Goal: Task Accomplishment & Management: Complete application form

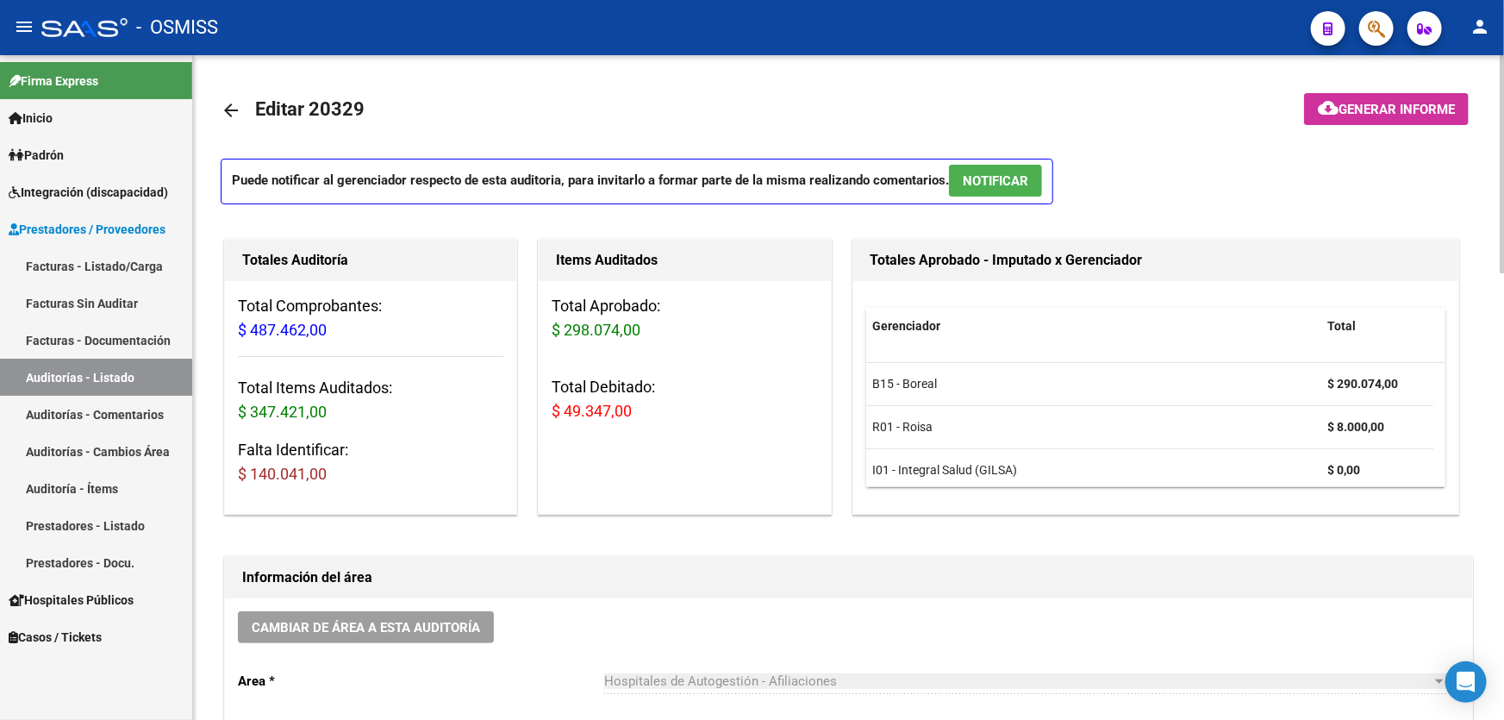
scroll to position [3, 0]
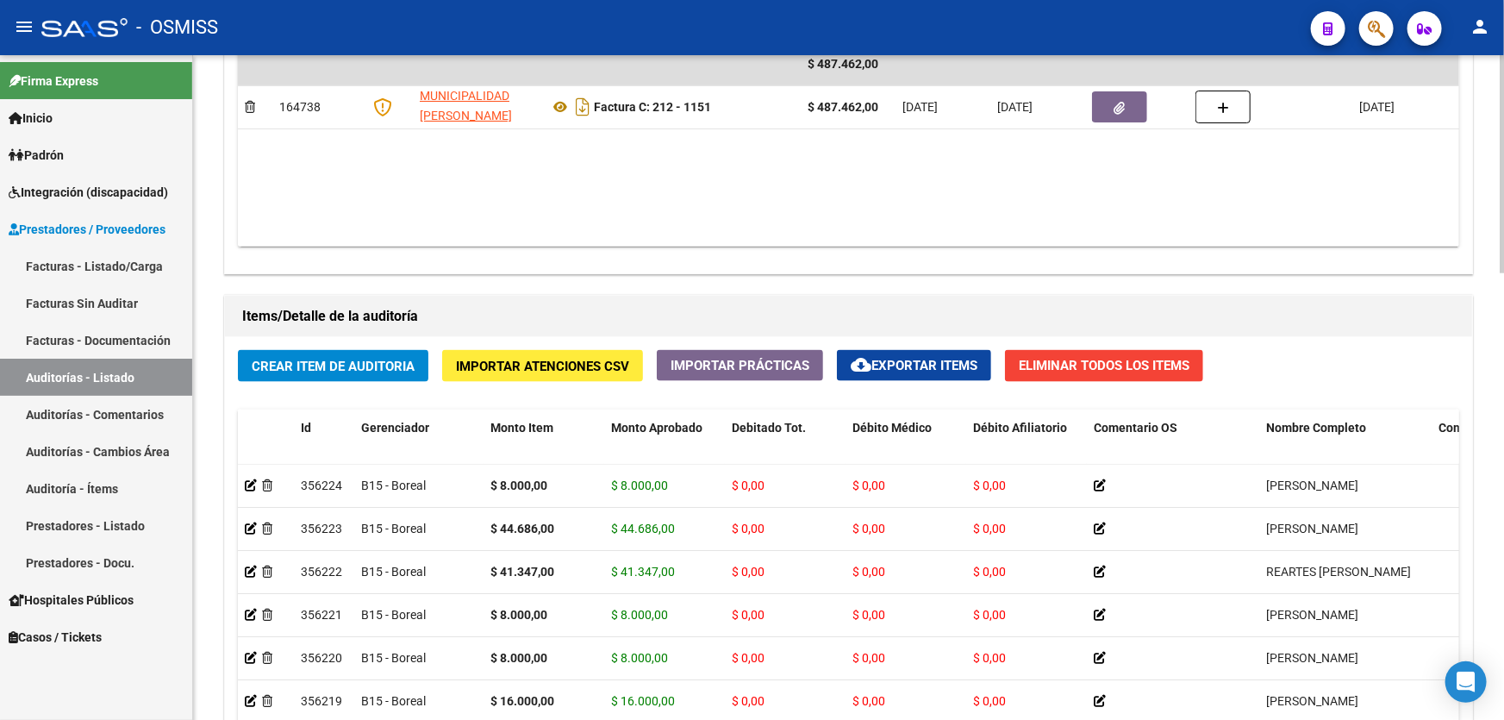
click at [221, 609] on div "Items/Detalle de la auditoría Crear Item de Auditoria Importar Atenciones CSV I…" at bounding box center [849, 618] width 1256 height 646
click at [384, 363] on span "Crear Item de Auditoria" at bounding box center [333, 367] width 163 height 16
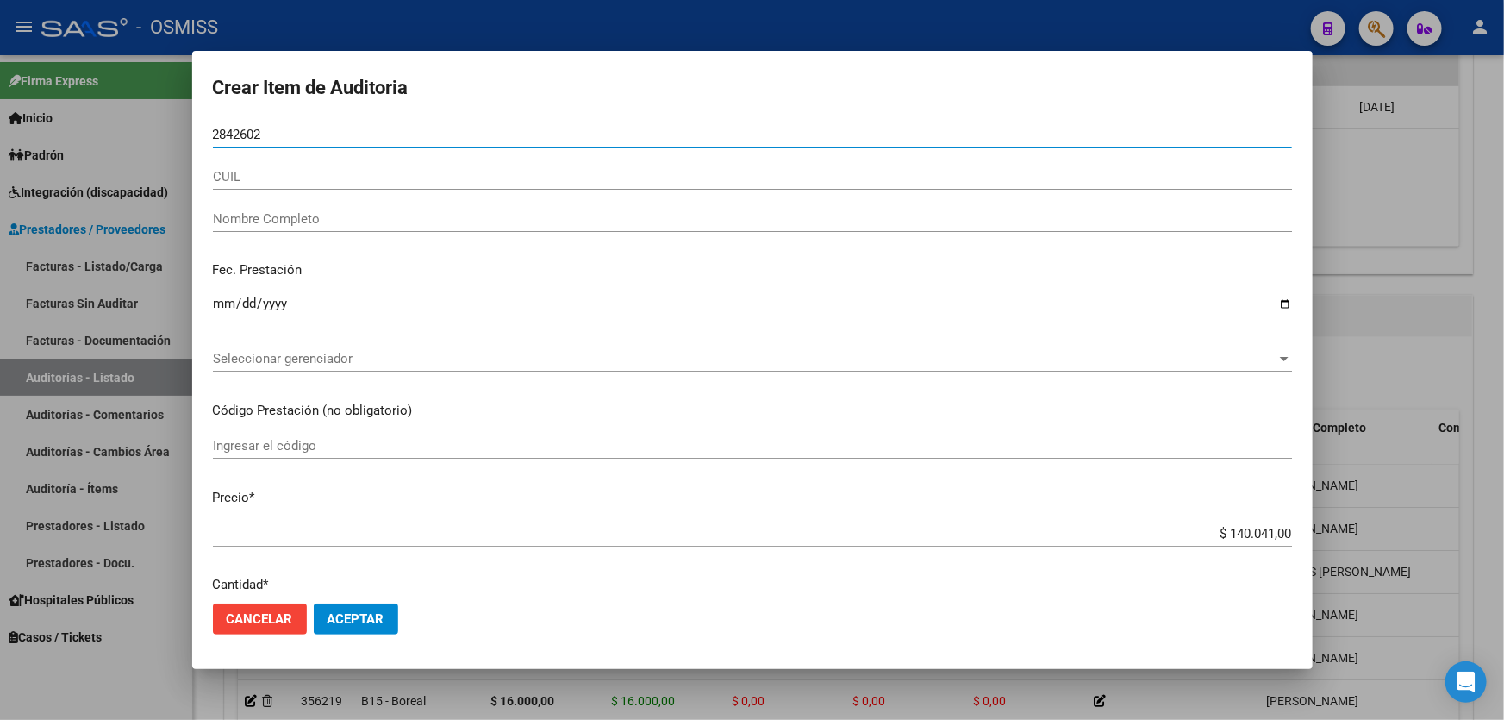
type input "28426024"
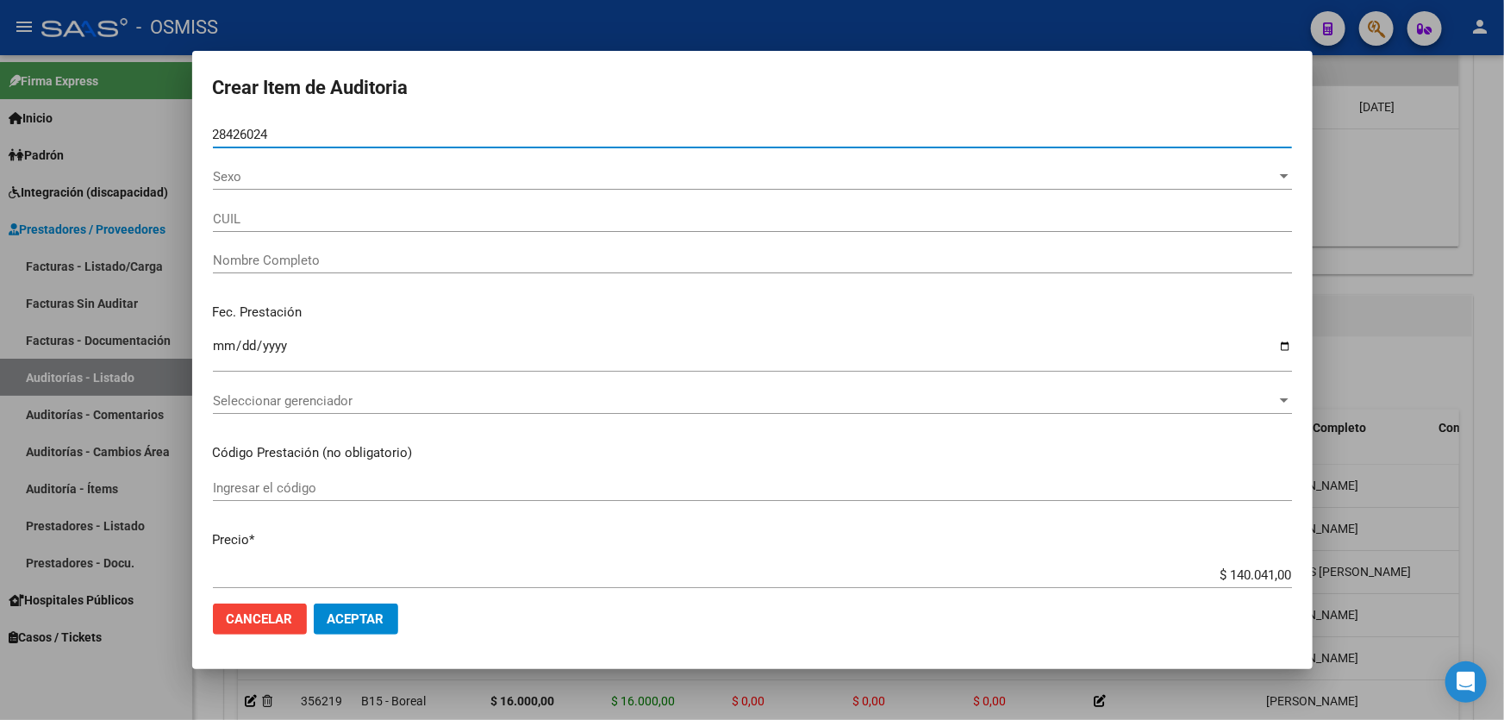
type input "23284260244"
type input "[PERSON_NAME]"
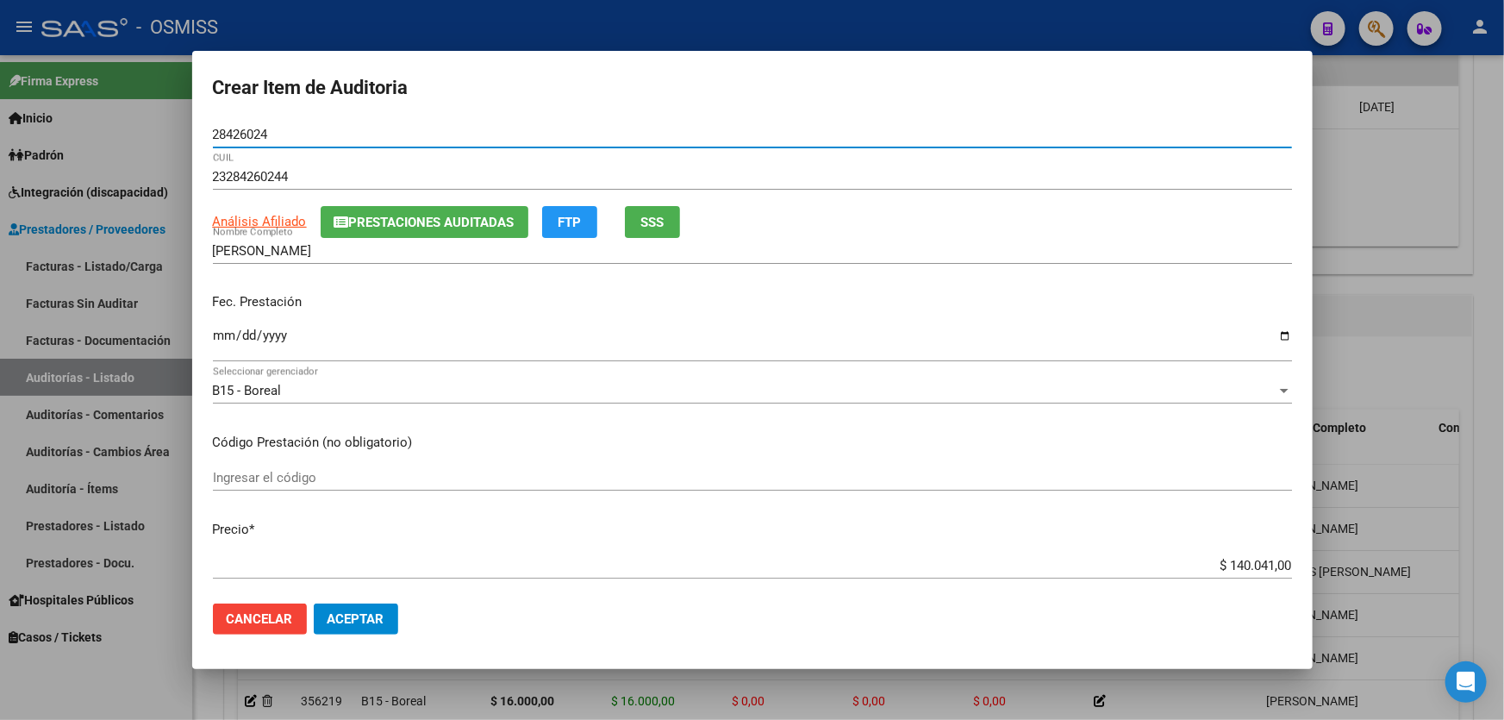
type input "28426024"
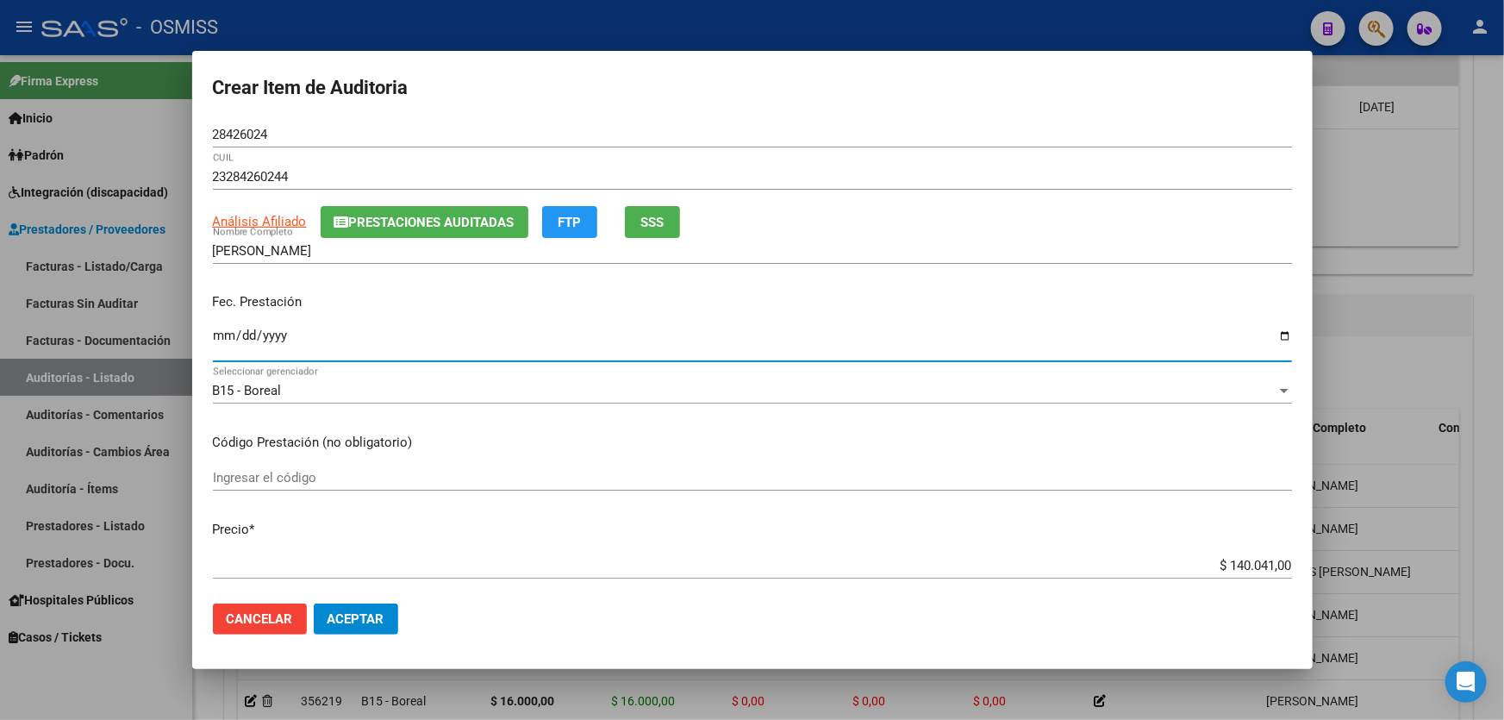
click at [223, 346] on input "Ingresar la fecha" at bounding box center [752, 342] width 1079 height 28
type input "[DATE]"
drag, startPoint x: 1131, startPoint y: 566, endPoint x: 1503, endPoint y: 475, distance: 383.4
click at [1503, 512] on div "Crear Item de Auditoria 28426024 Nro Documento 23284260244 CUIL Análisis Afilia…" at bounding box center [752, 360] width 1504 height 720
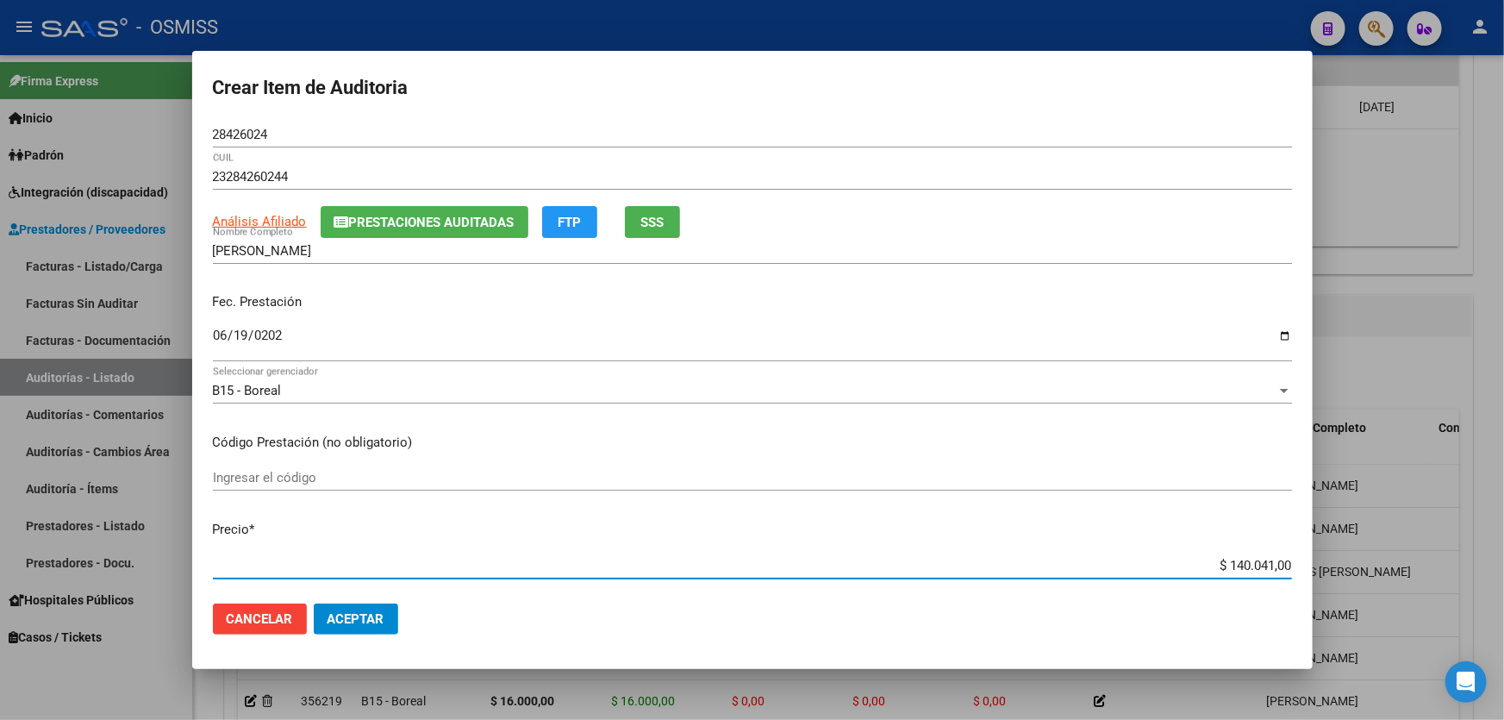
type input "$ 0,08"
type input "$ 0,80"
type input "$ 8,00"
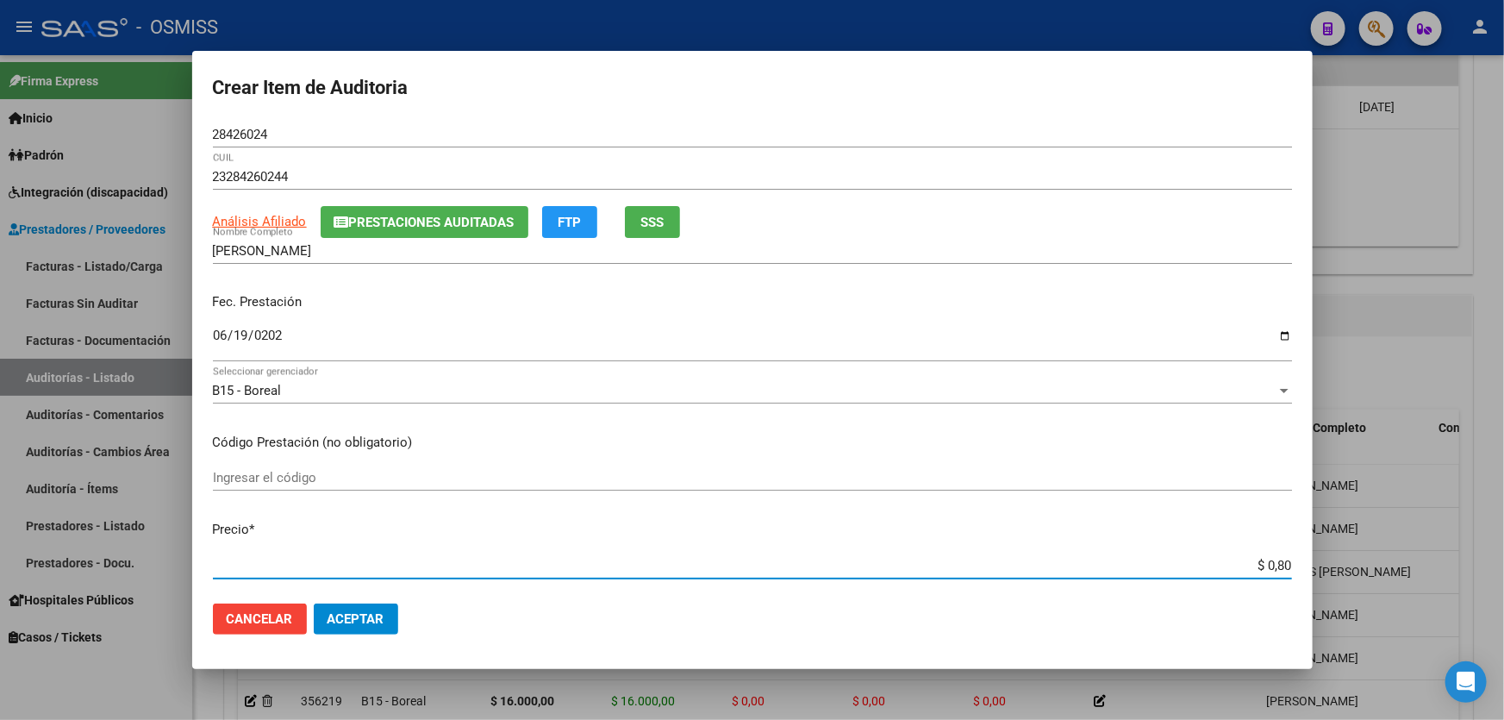
type input "$ 8,00"
type input "$ 80,00"
type input "$ 800,00"
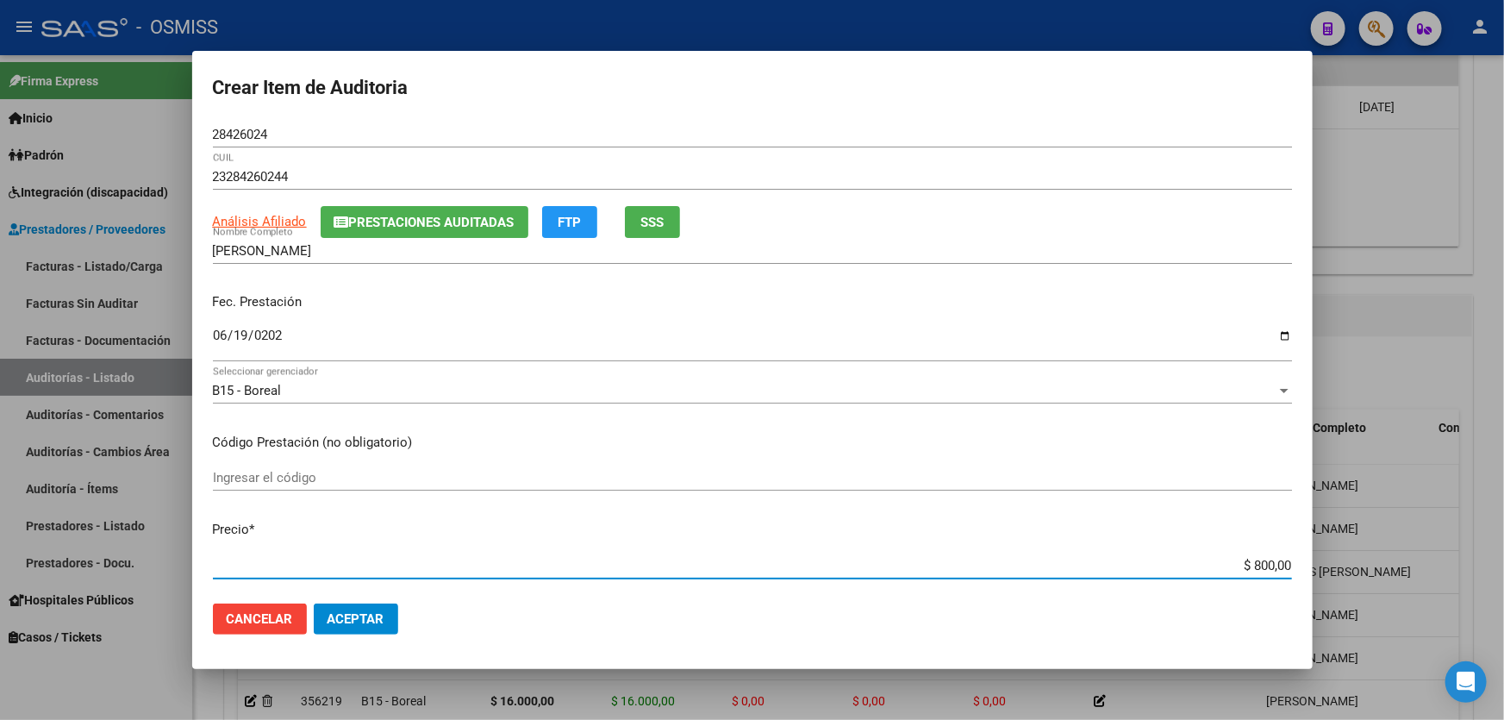
type input "$ 8.000,00"
drag, startPoint x: 388, startPoint y: 617, endPoint x: 411, endPoint y: 601, distance: 28.5
click at [386, 617] on button "Aceptar" at bounding box center [356, 618] width 84 height 31
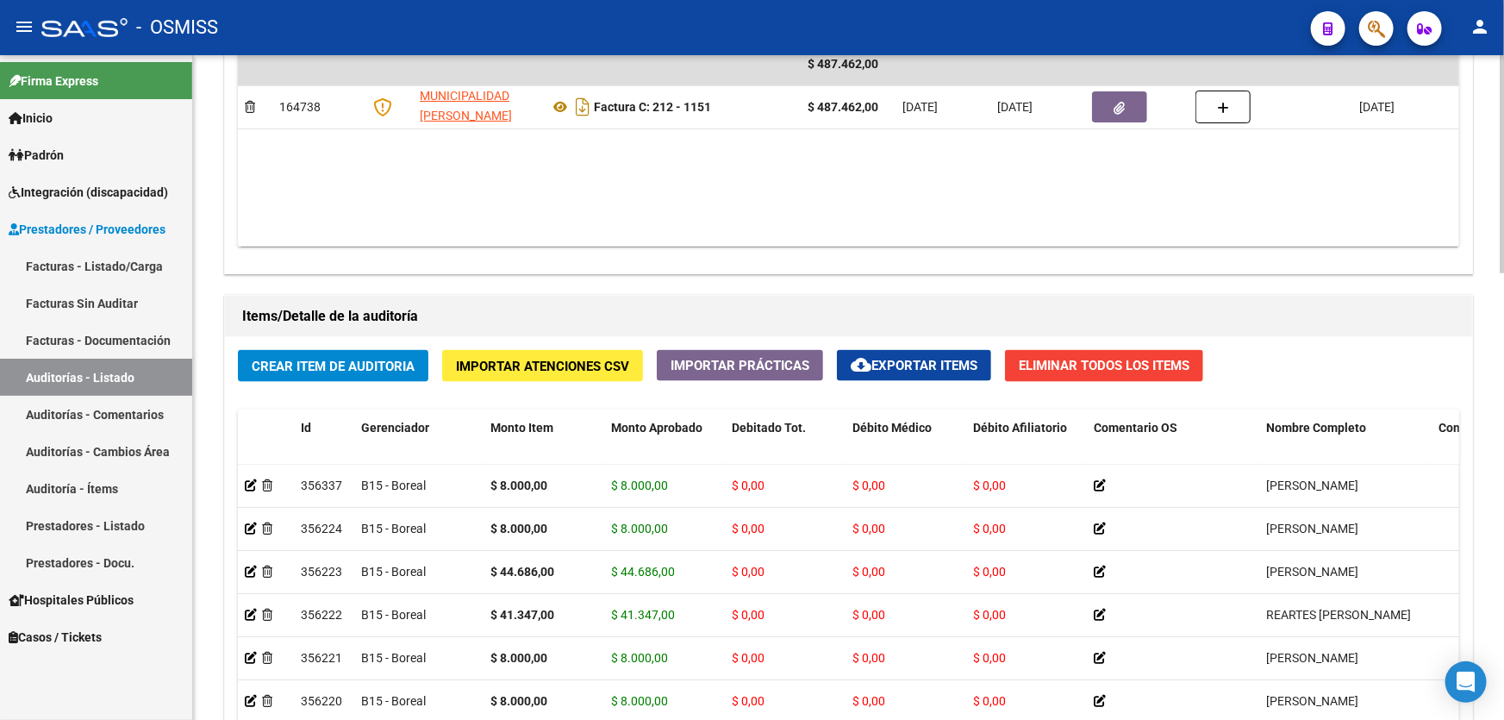
click at [219, 631] on div "arrow_back Editar 20329 cloud_download Generar informe Puede notificar al geren…" at bounding box center [848, 50] width 1311 height 2026
click at [316, 352] on button "Crear Item de Auditoria" at bounding box center [333, 366] width 190 height 32
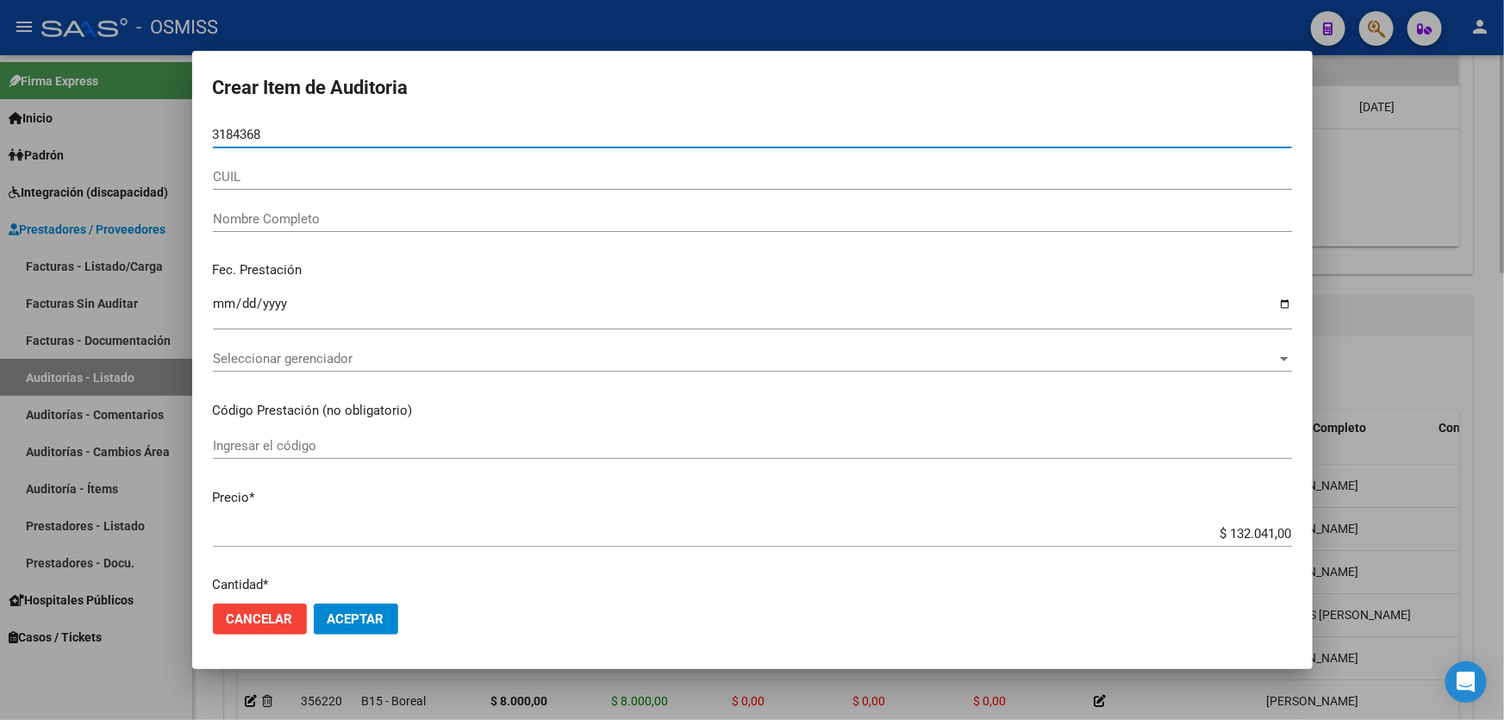
type input "31843683"
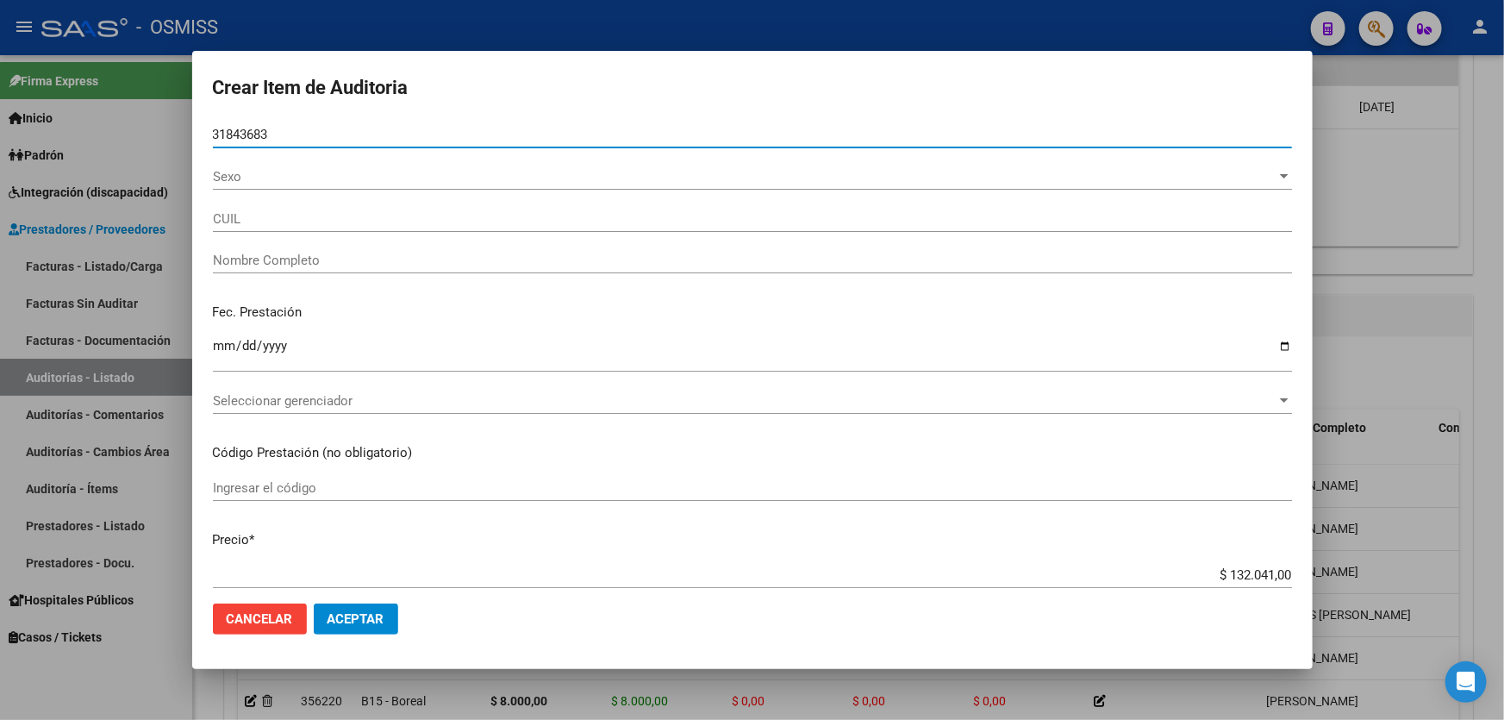
type input "27318436830"
type input "[PERSON_NAME] [PERSON_NAME]"
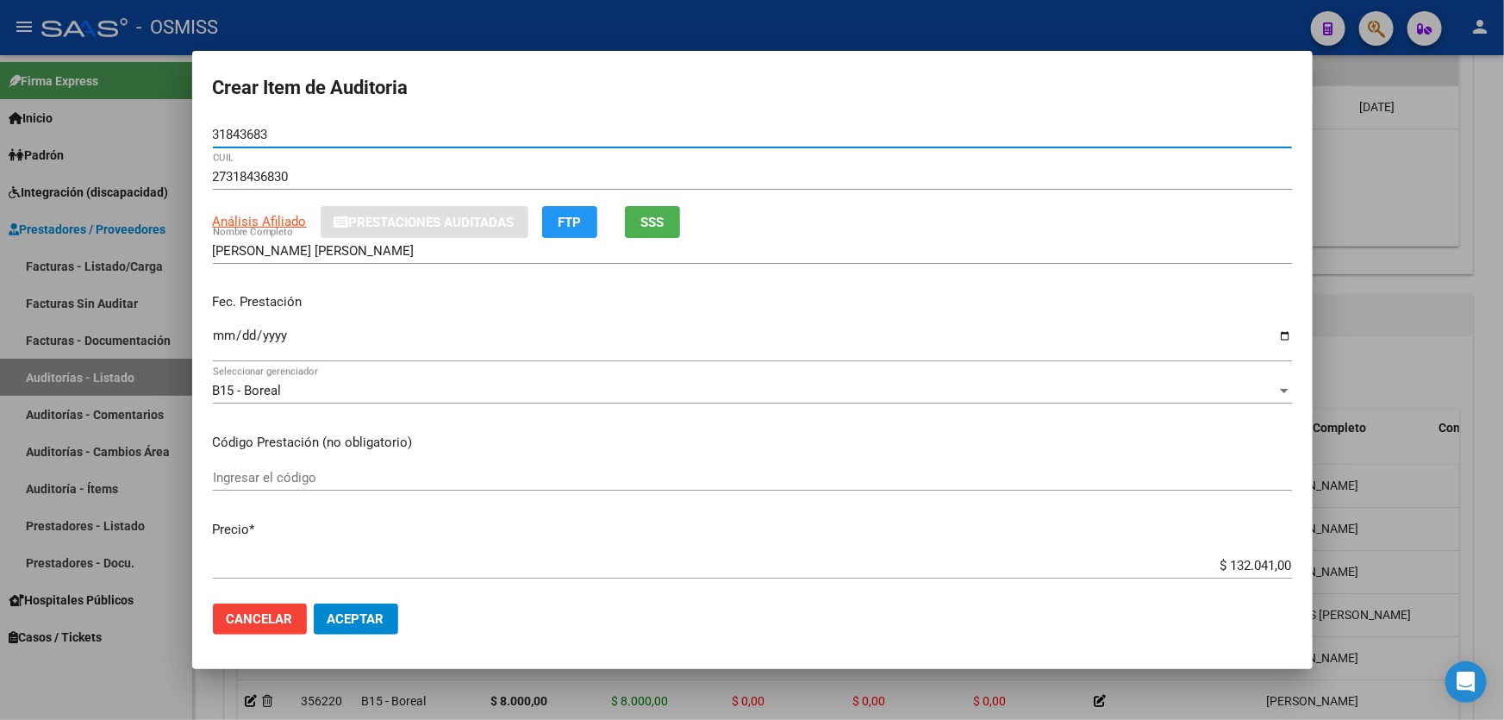
type input "31843683"
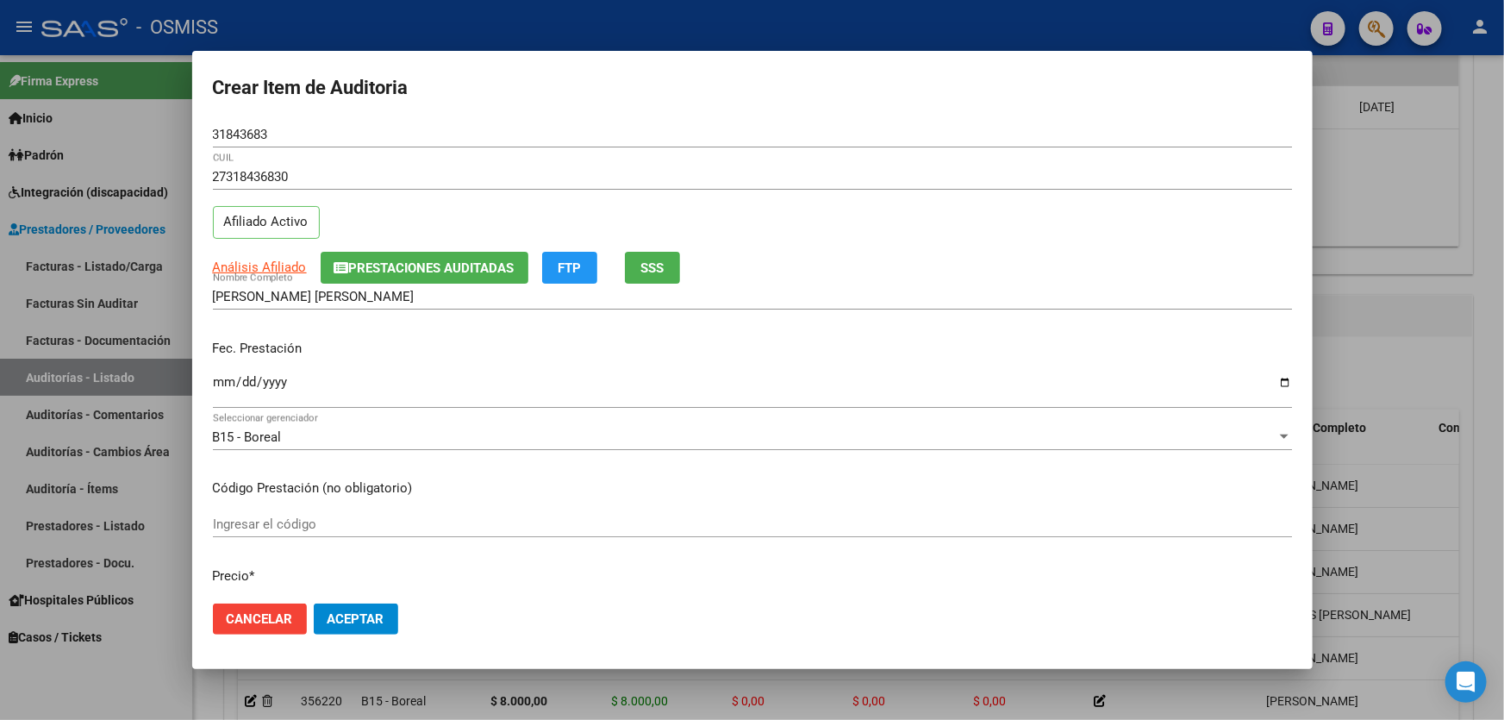
click at [204, 337] on mat-dialog-content "31843683 Nro Documento 27318436830 CUIL Afiliado Activo Análisis Afiliado Prest…" at bounding box center [752, 356] width 1121 height 468
click at [216, 387] on input "Ingresar la fecha" at bounding box center [752, 389] width 1079 height 28
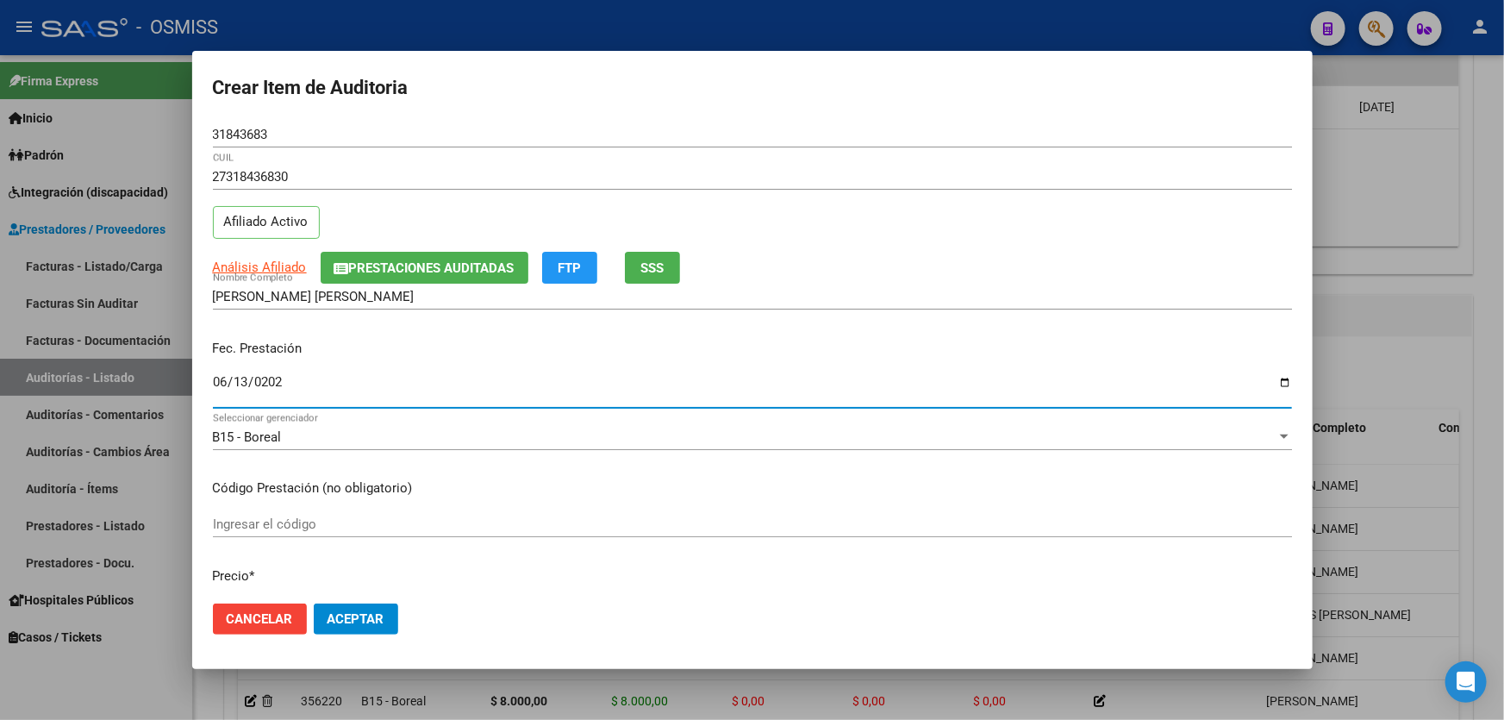
type input "[DATE]"
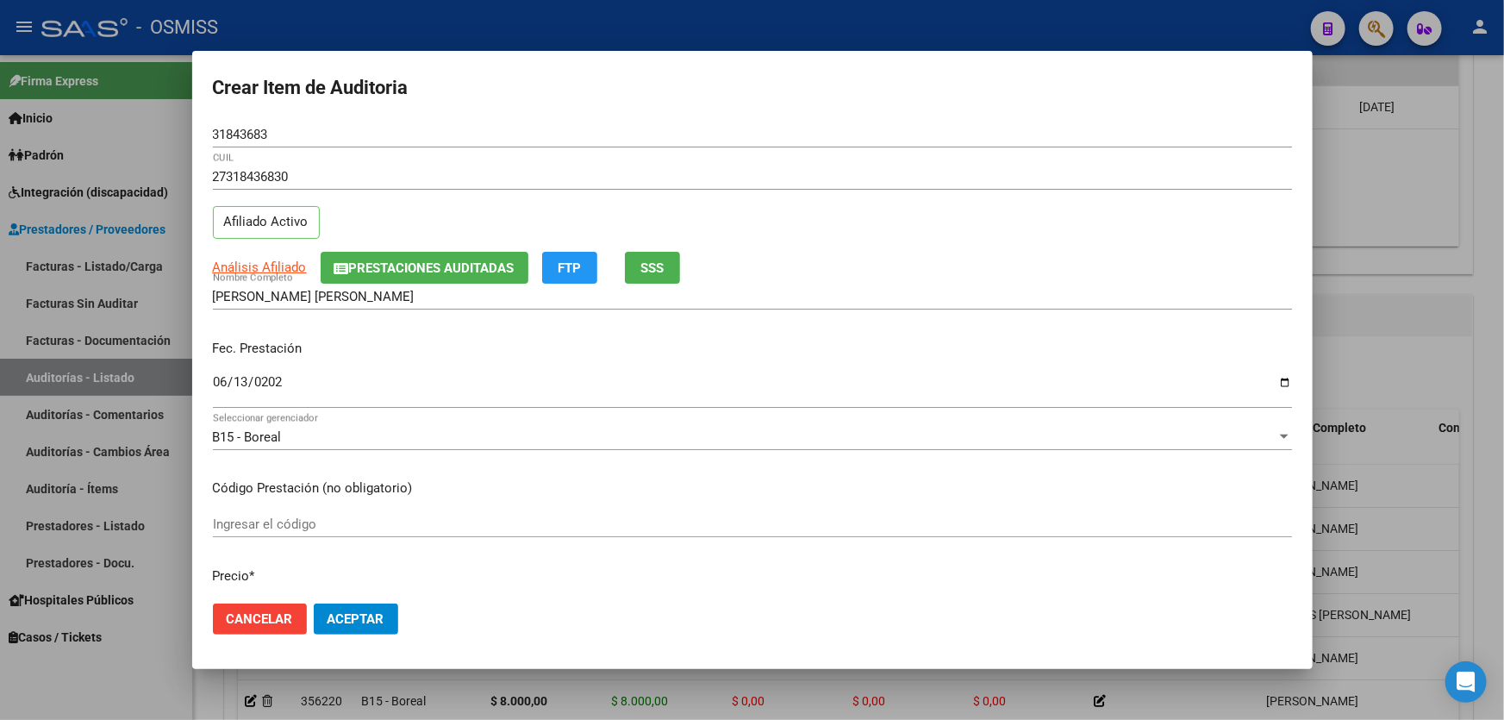
drag, startPoint x: 915, startPoint y: 172, endPoint x: 1244, endPoint y: 263, distance: 341.5
click at [915, 172] on input "27318436830" at bounding box center [752, 177] width 1079 height 16
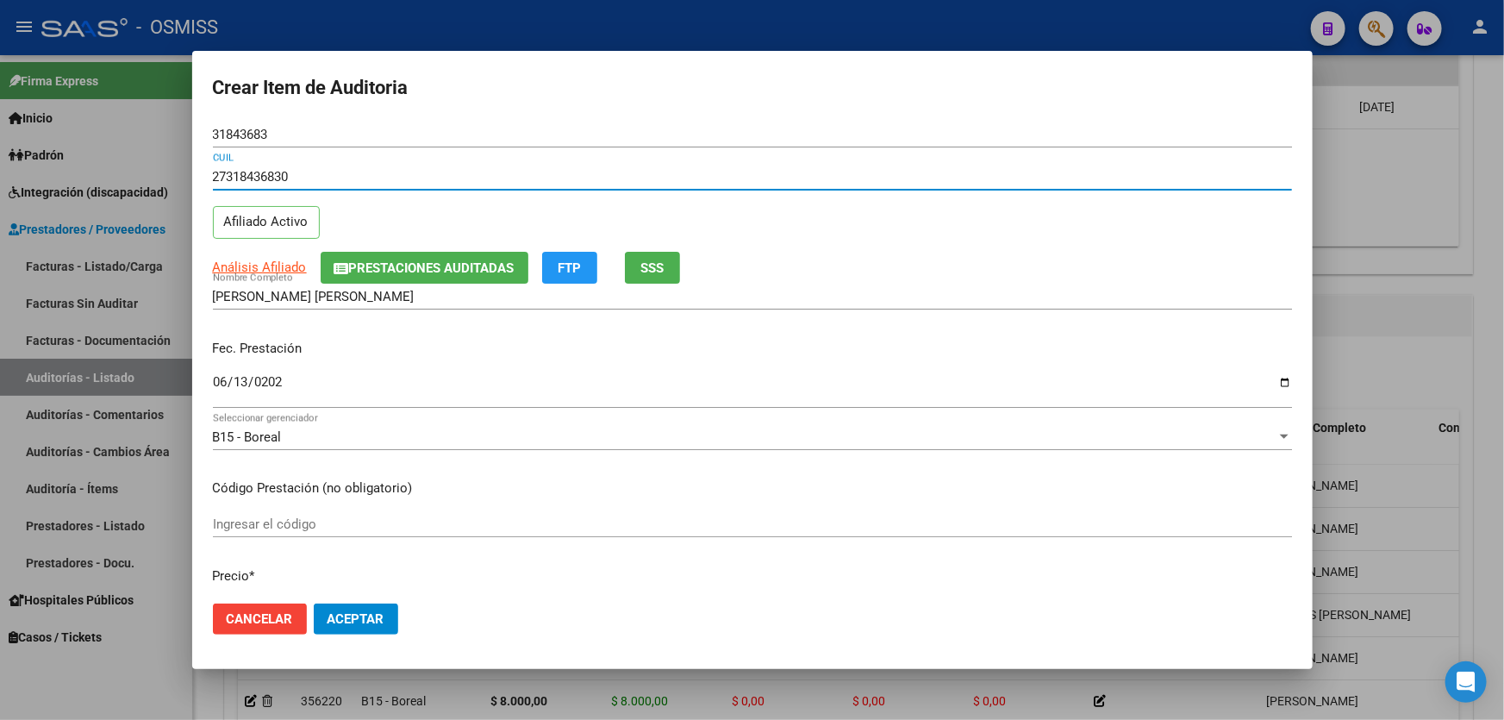
click at [1465, 340] on div at bounding box center [752, 360] width 1504 height 720
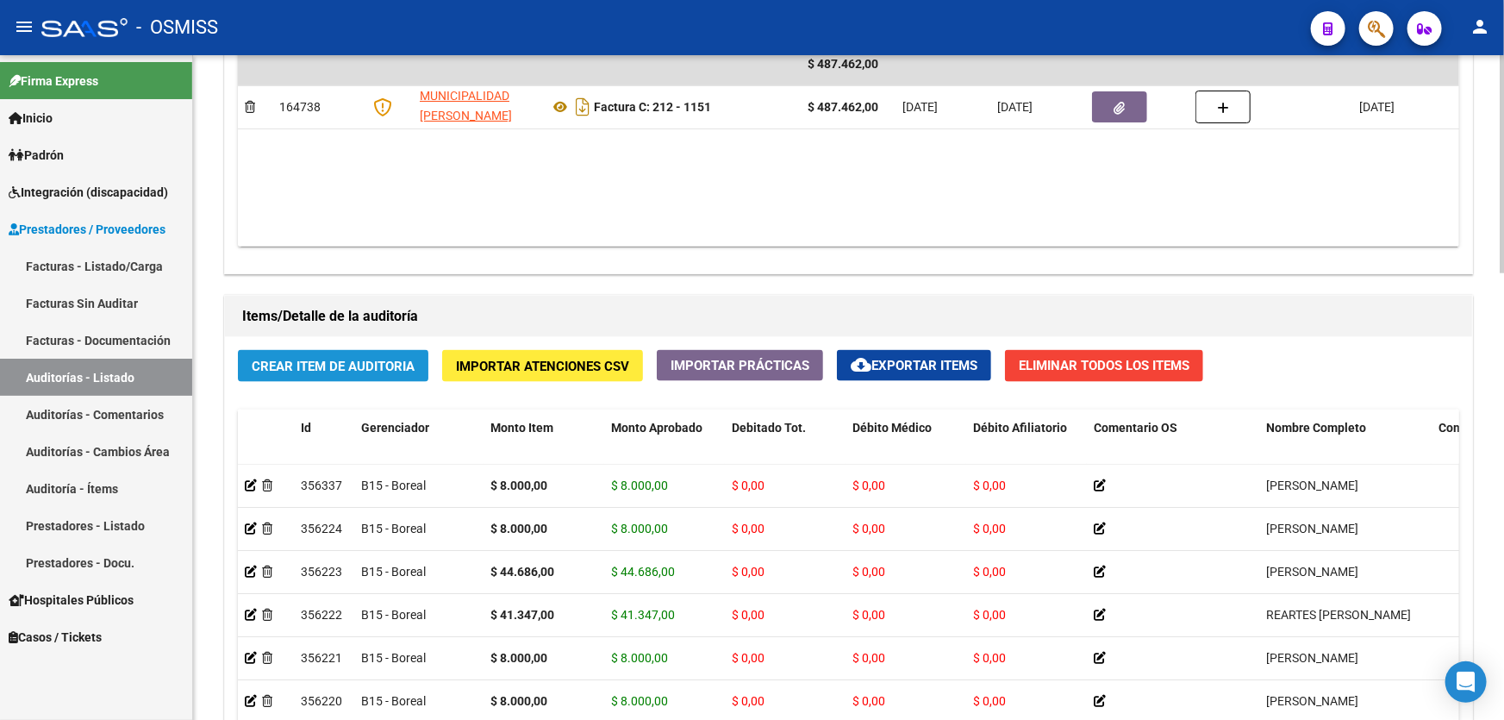
click at [333, 353] on button "Crear Item de Auditoria" at bounding box center [333, 366] width 190 height 32
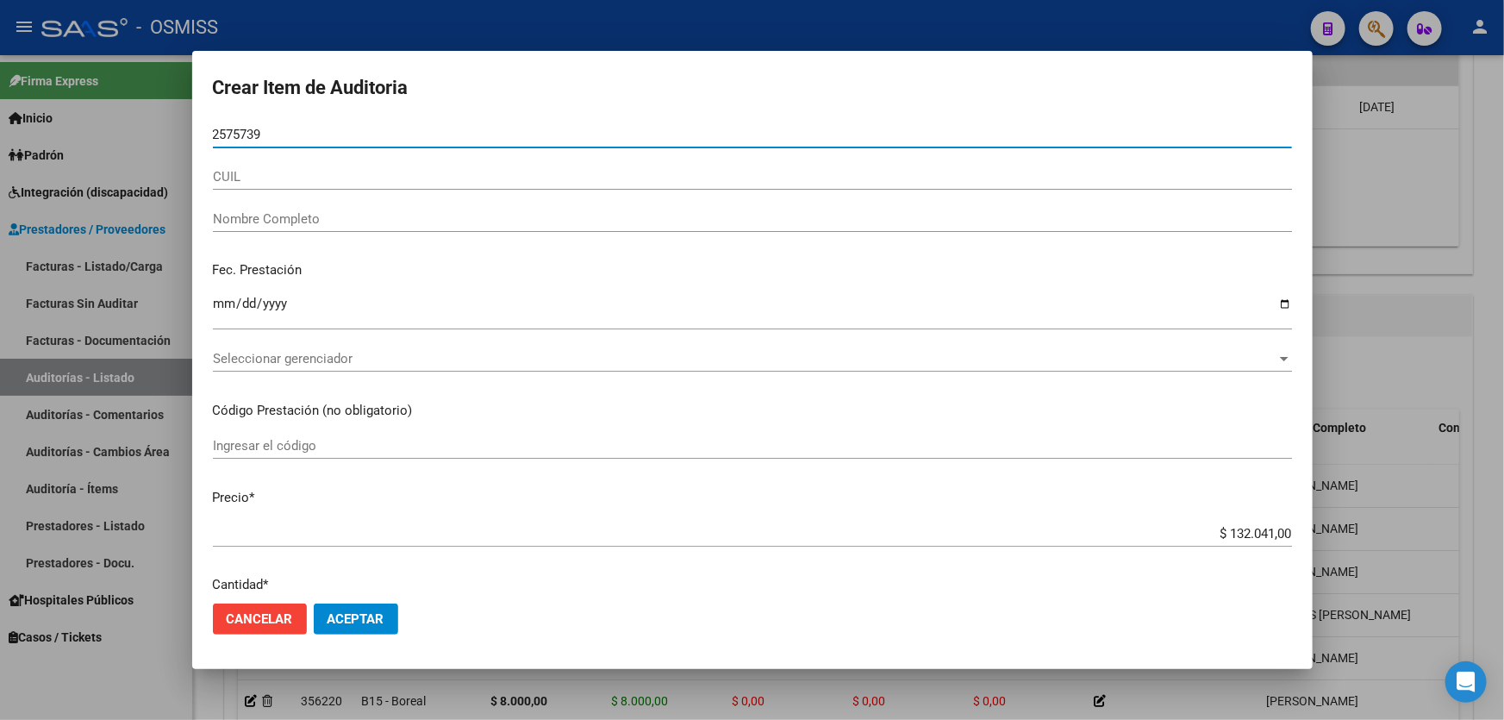
type input "25757395"
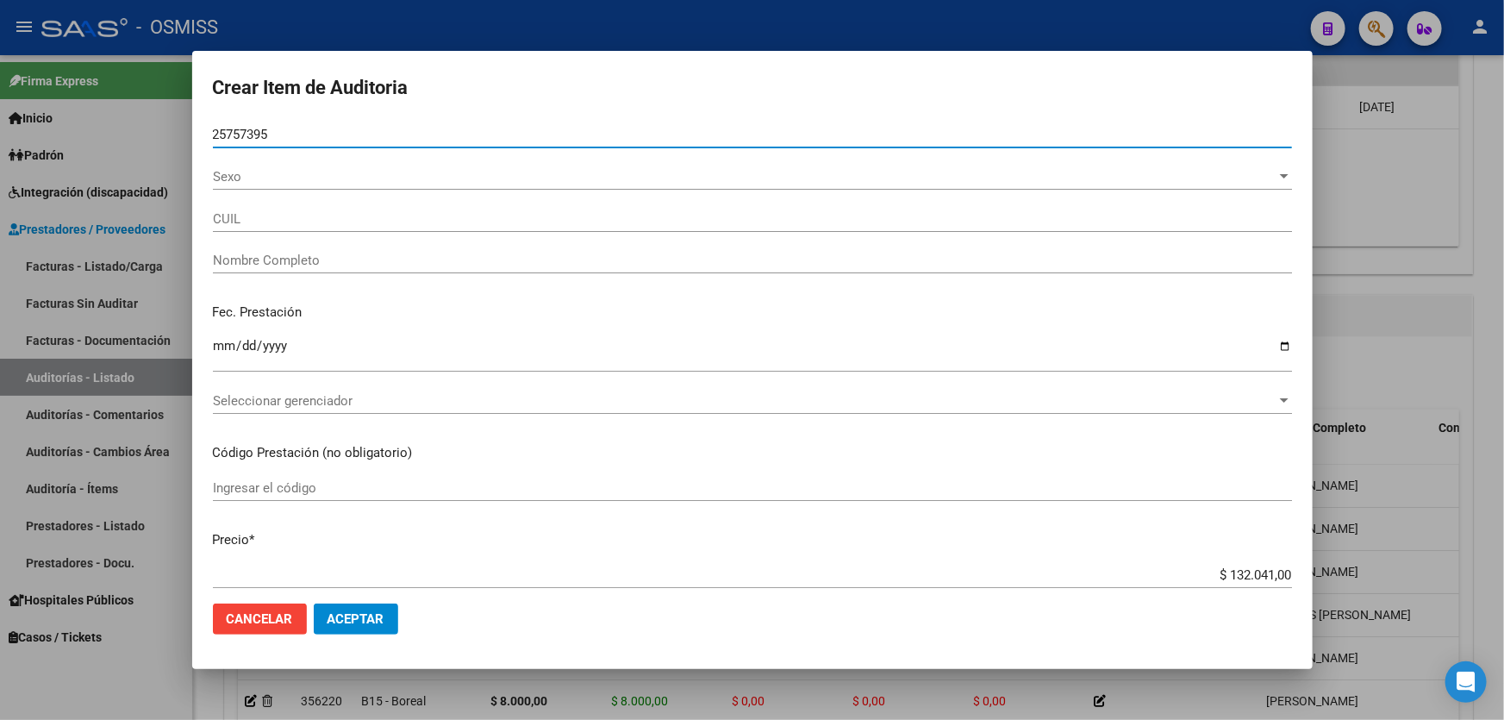
type input "20257573959"
type input "[PERSON_NAME]"
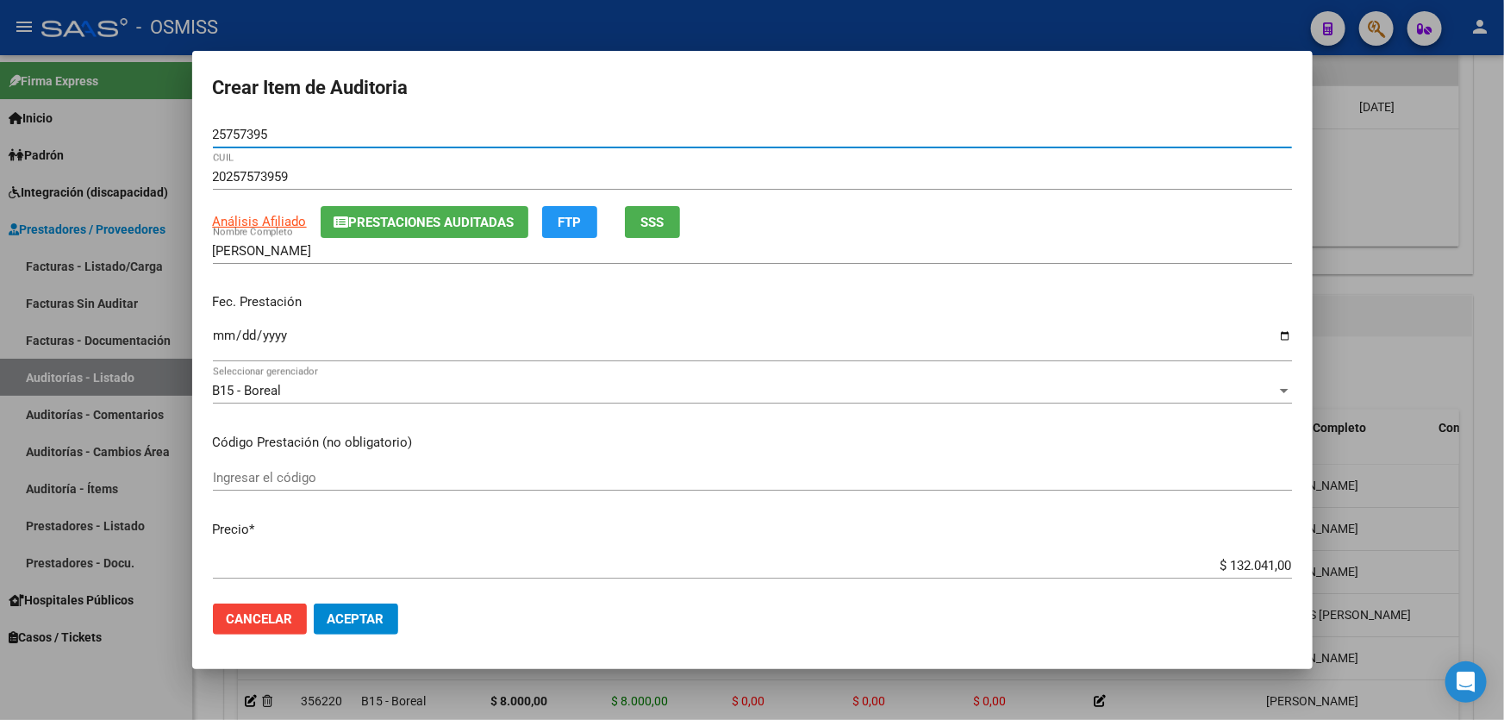
type input "25757395"
click at [224, 345] on input "Ingresar la fecha" at bounding box center [752, 342] width 1079 height 28
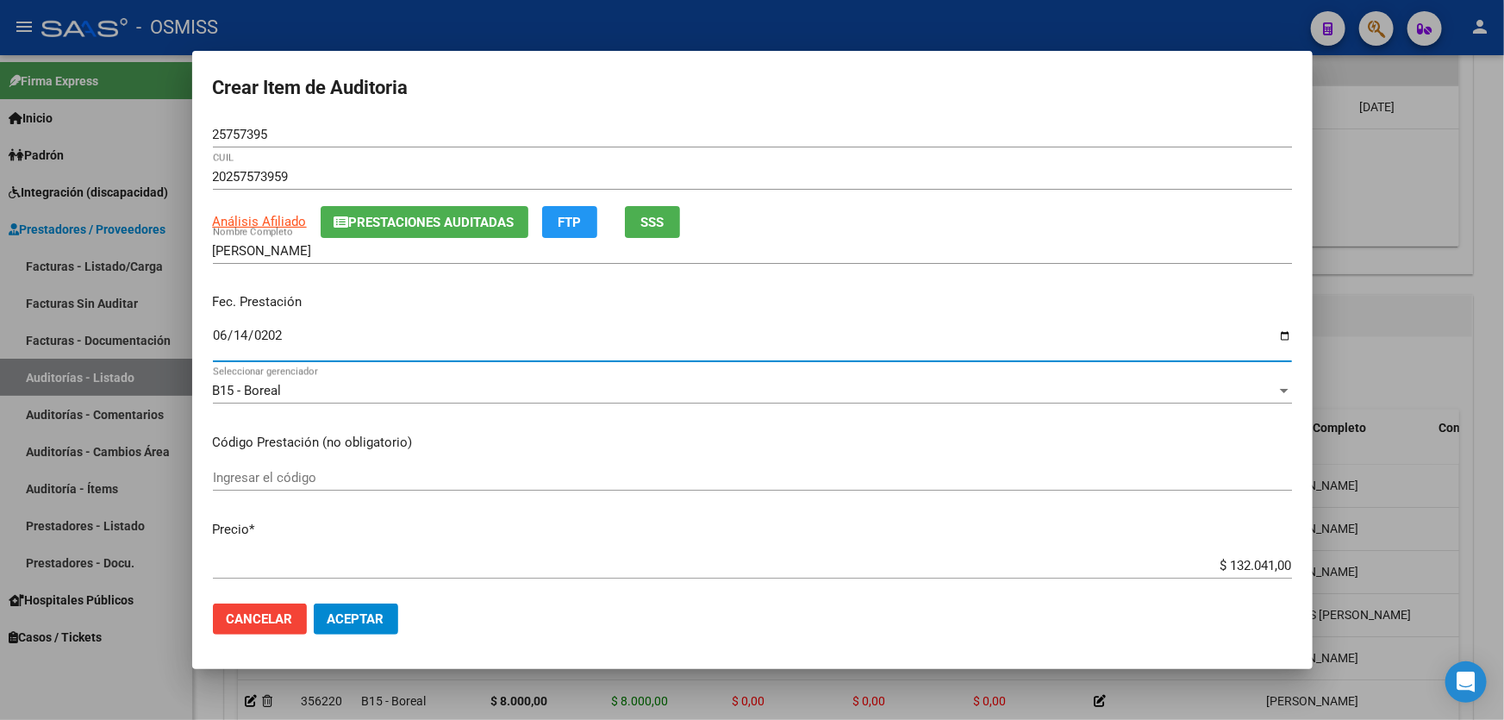
type input "[DATE]"
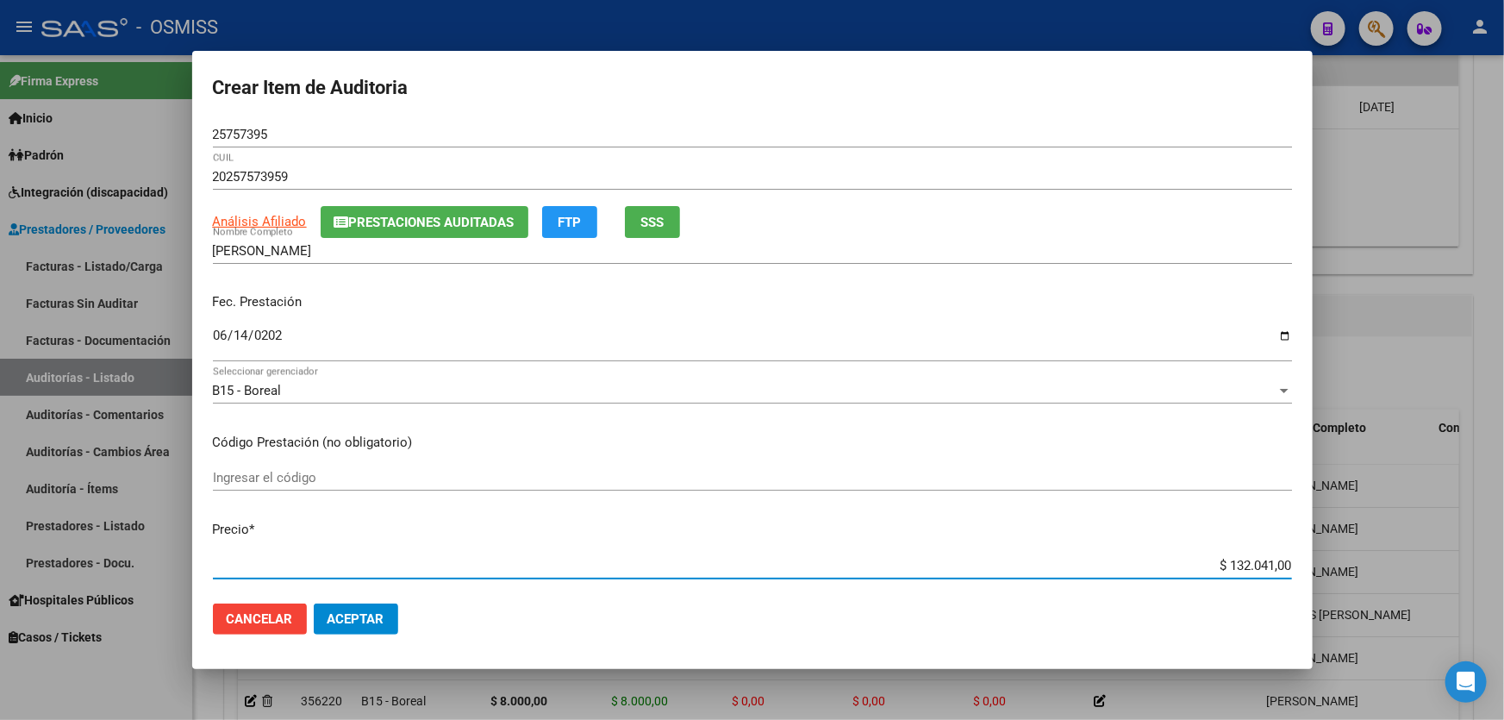
drag, startPoint x: 1183, startPoint y: 564, endPoint x: 1503, endPoint y: 553, distance: 320.8
click at [1503, 553] on div "Crear Item de Auditoria 25757395 Nro Documento 20257573959 CUIL Análisis Afilia…" at bounding box center [752, 360] width 1504 height 720
type input "$ 0,04"
type input "$ 0,41"
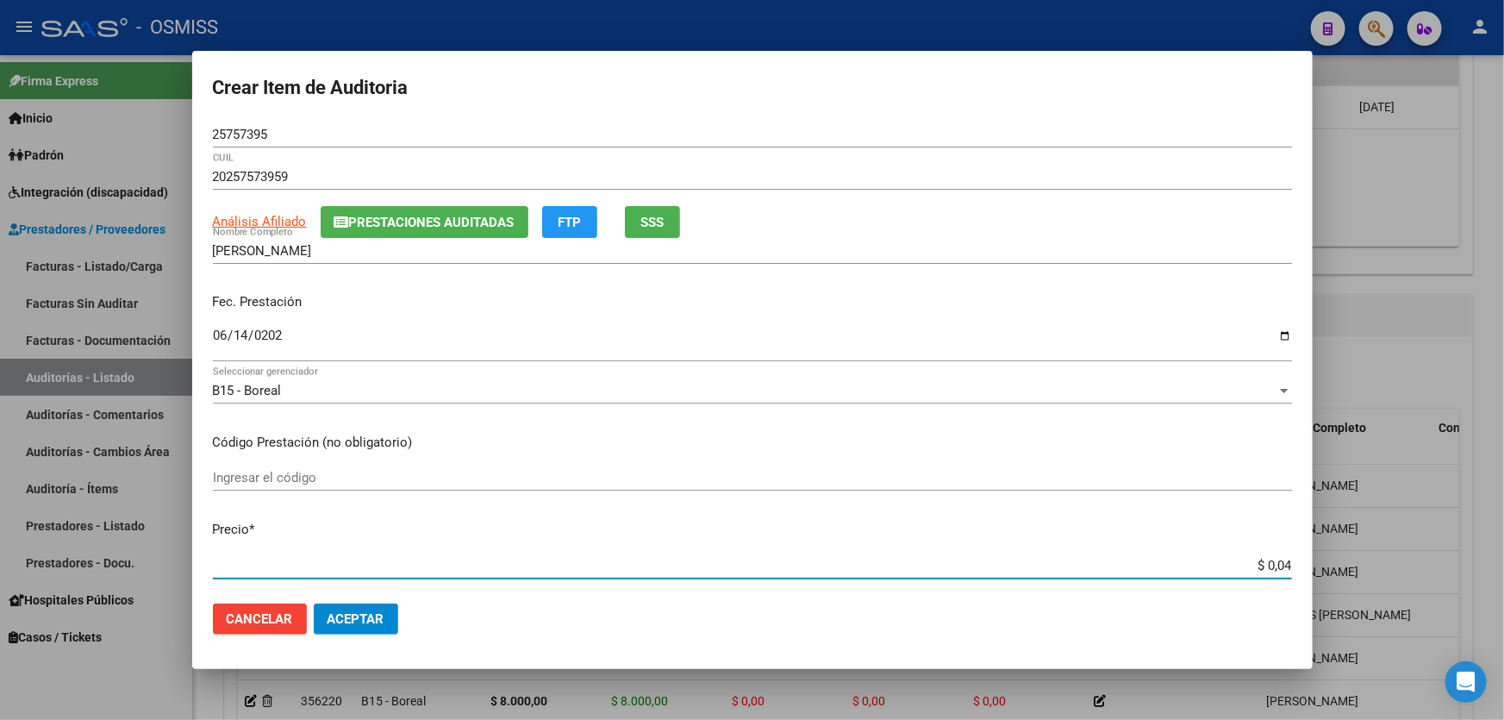
type input "$ 0,41"
type input "$ 4,13"
type input "$ 41,34"
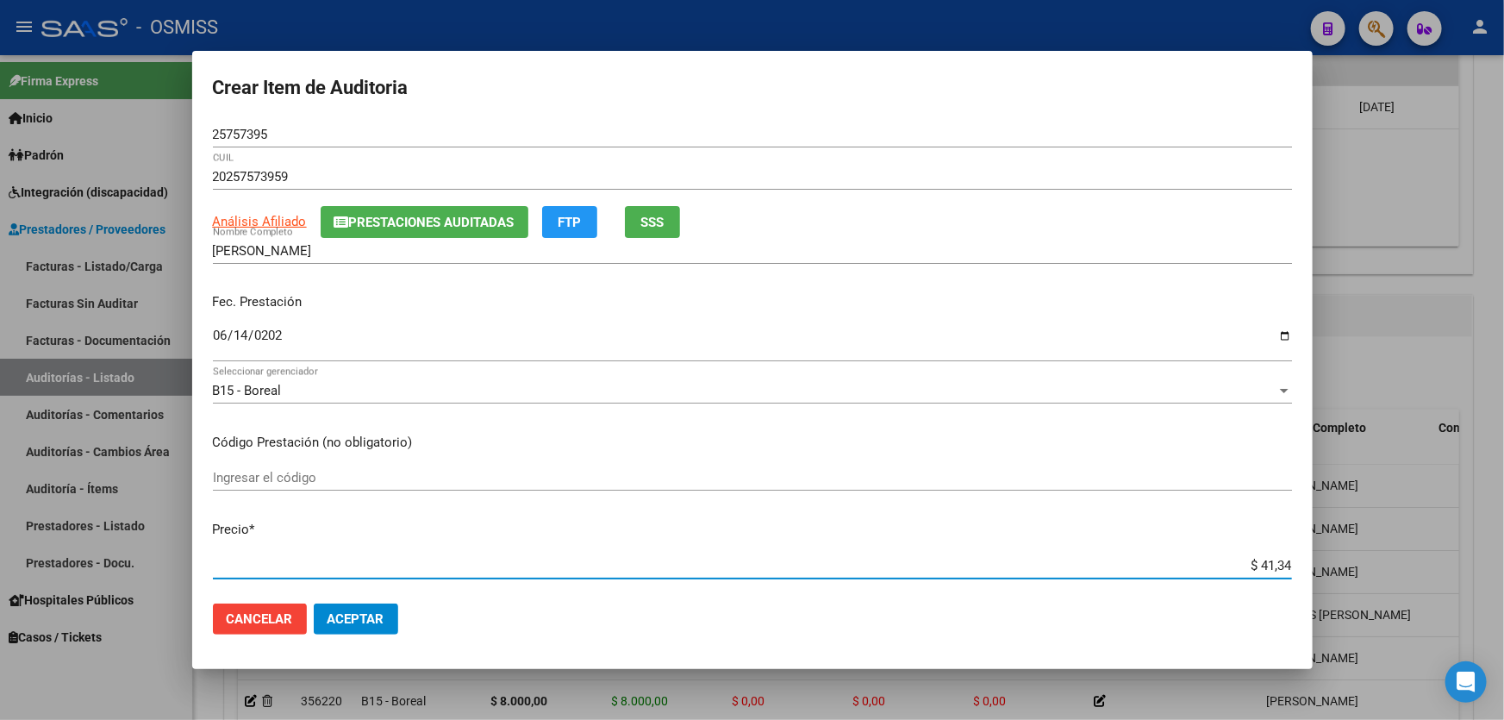
type input "$ 413,47"
type input "$ 4.134,70"
type input "$ 41.347,00"
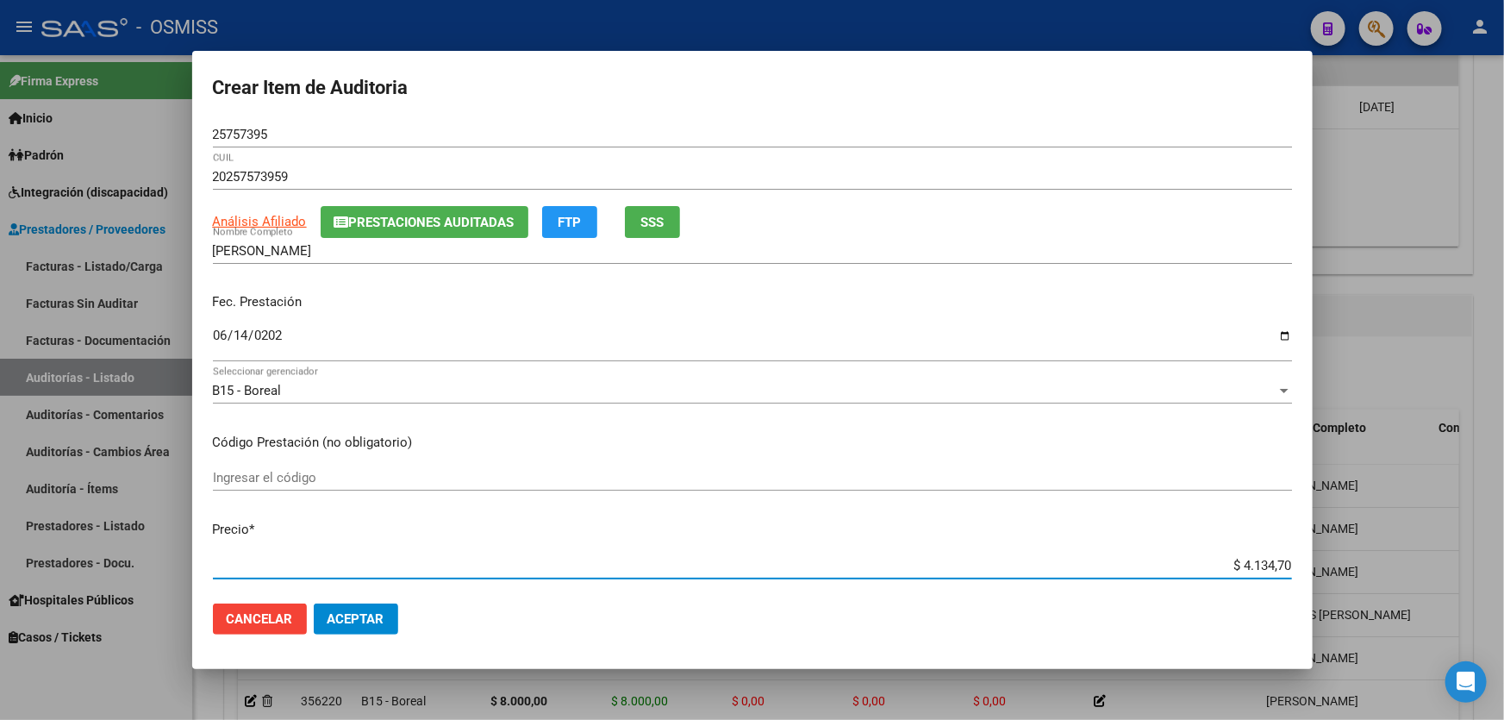
type input "$ 41.347,00"
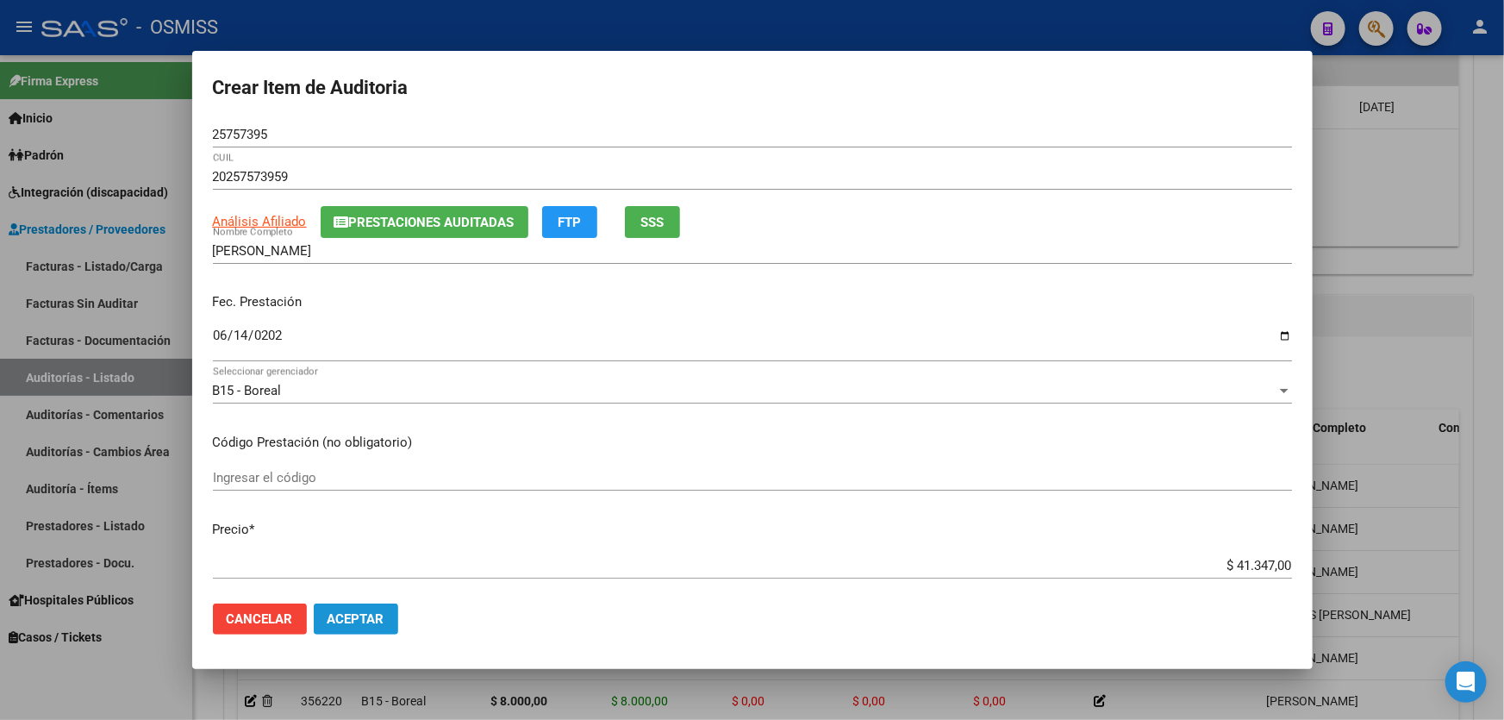
drag, startPoint x: 390, startPoint y: 621, endPoint x: 404, endPoint y: 617, distance: 14.2
click at [390, 621] on button "Aceptar" at bounding box center [356, 618] width 84 height 31
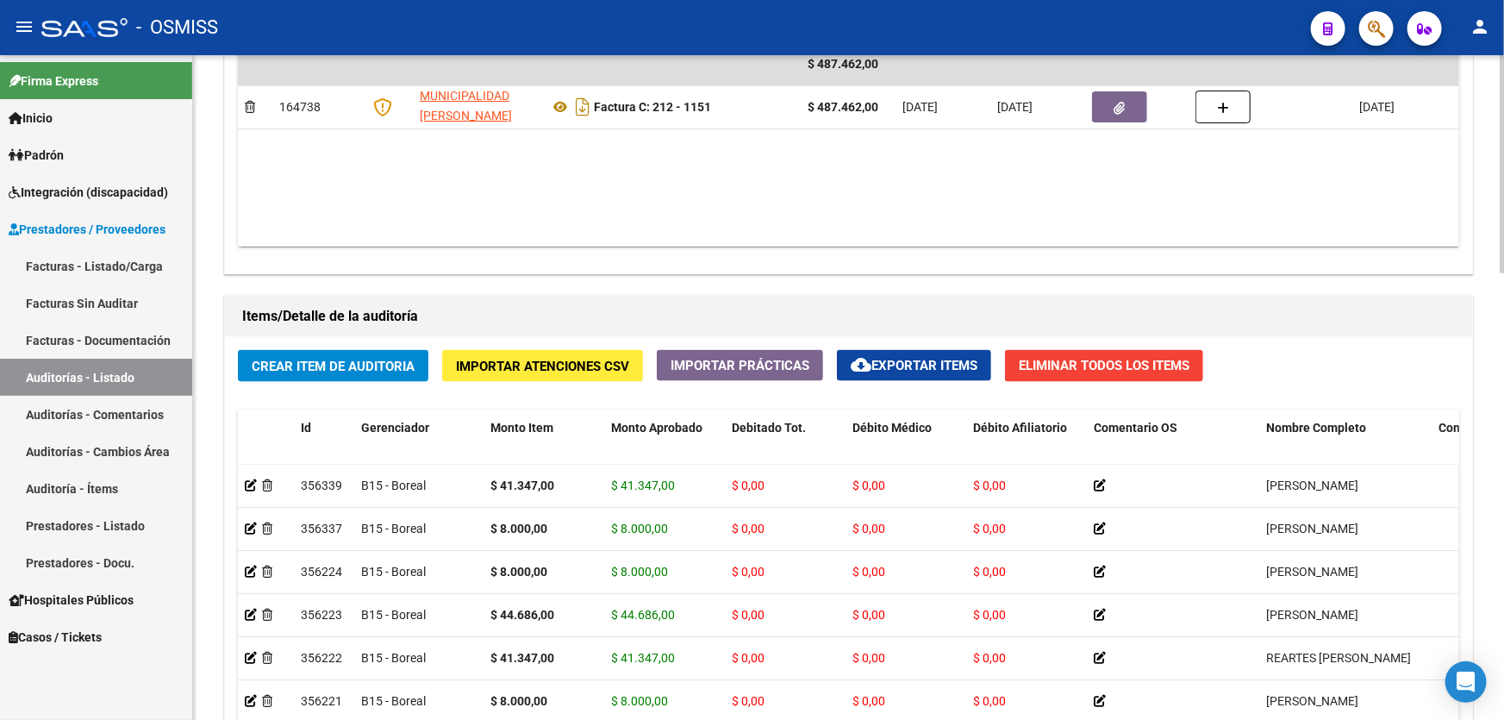
click at [846, 223] on datatable-body "$ 487.462,00 164738 MUNICIPALIDAD [PERSON_NAME] Factura C: 212 - 1151 $ 487.462…" at bounding box center [848, 144] width 1221 height 203
click at [303, 370] on span "Crear Item de Auditoria" at bounding box center [333, 367] width 163 height 16
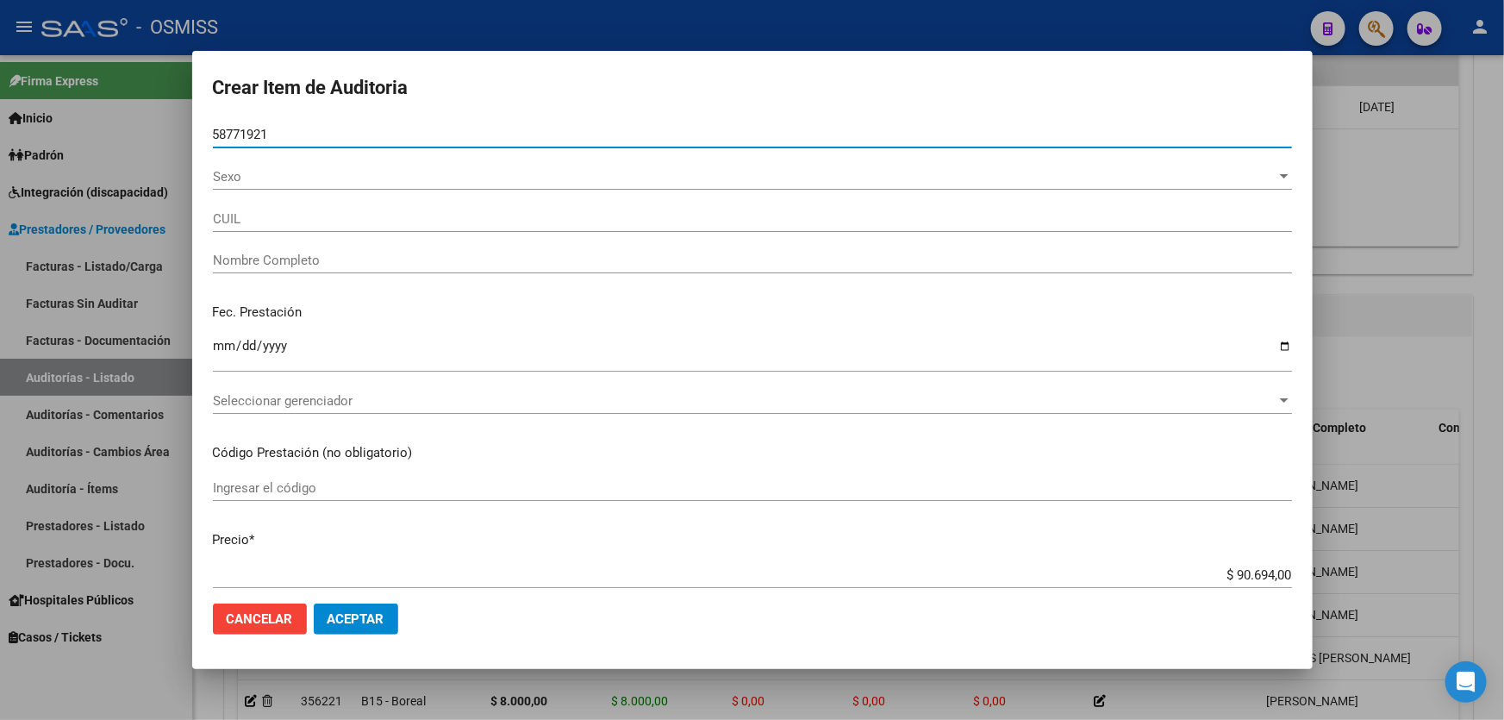
type input "58771921"
click at [222, 353] on input "Ingresar la fecha" at bounding box center [752, 353] width 1079 height 28
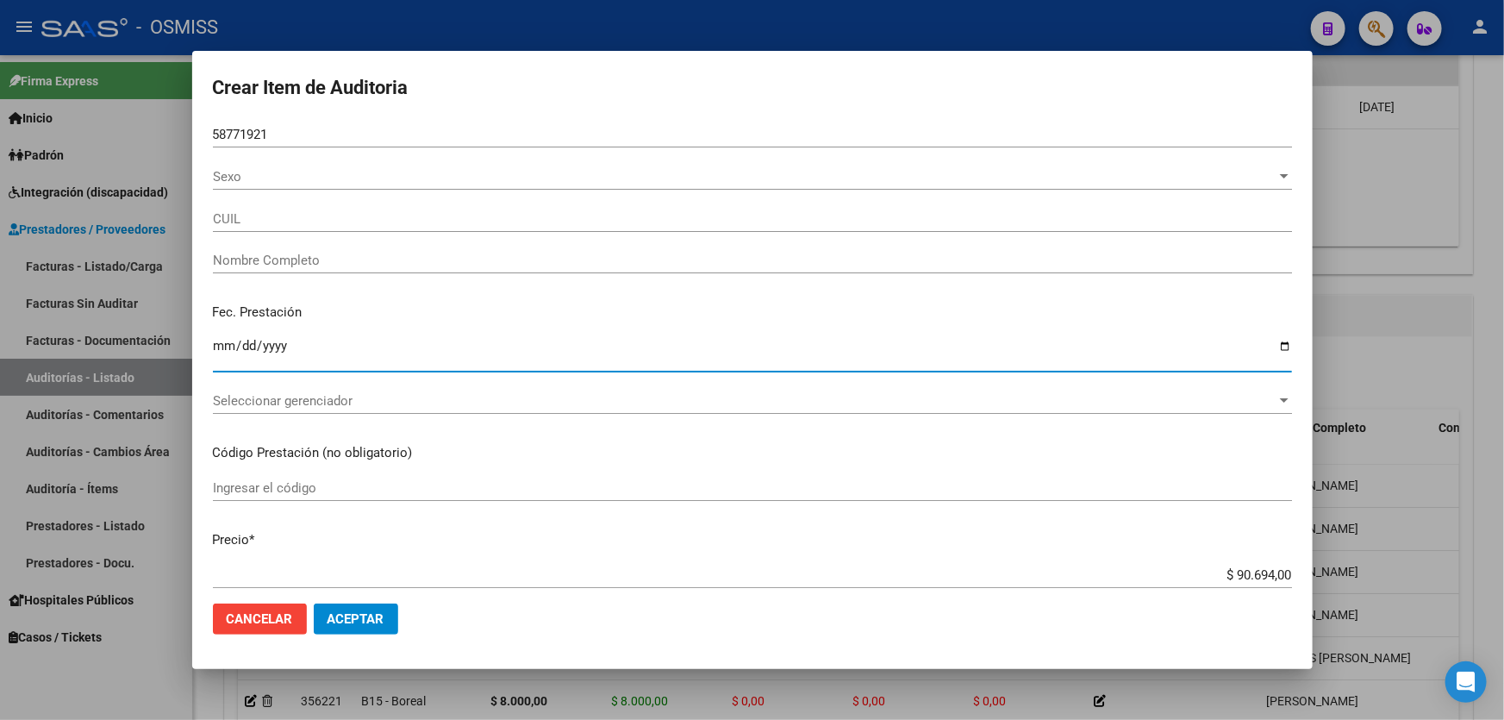
type input "20587719216"
type input "[PERSON_NAME]"
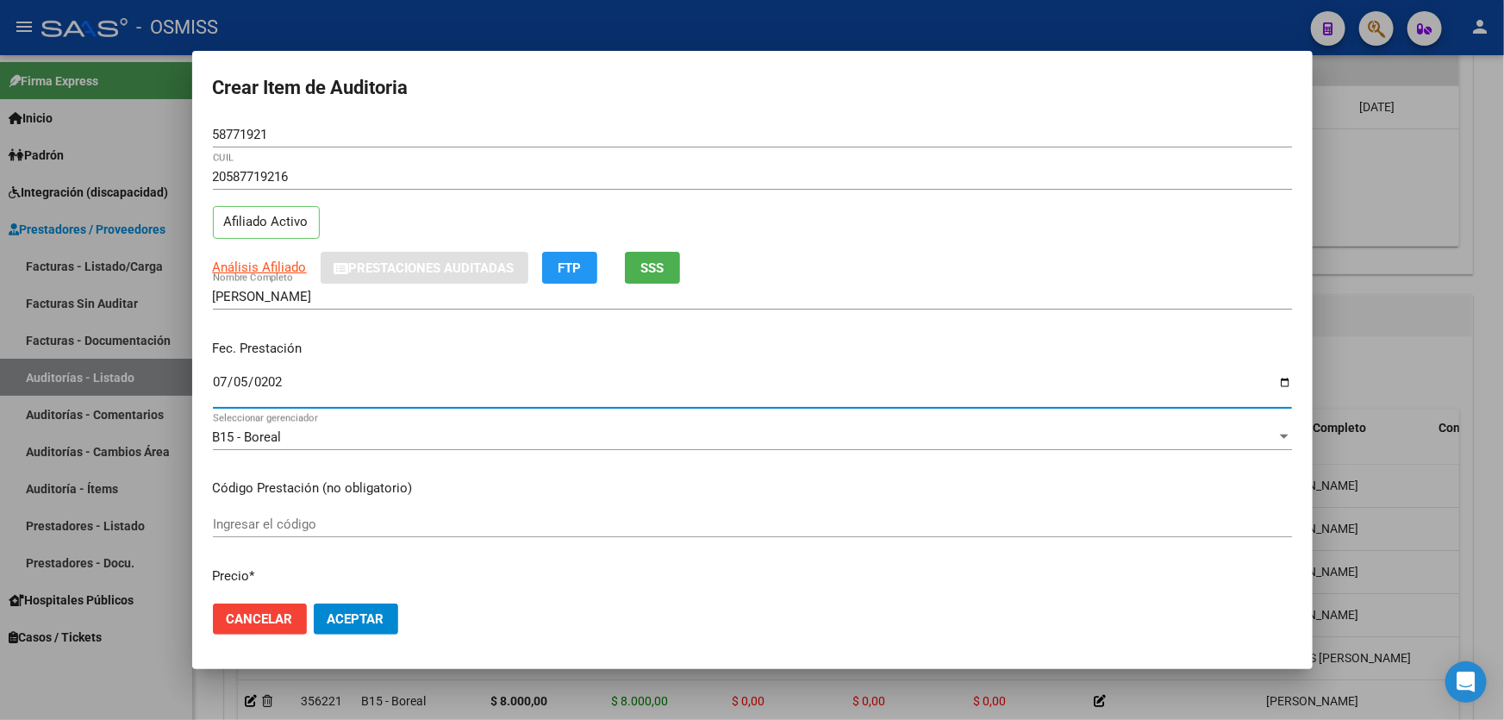
type input "[DATE]"
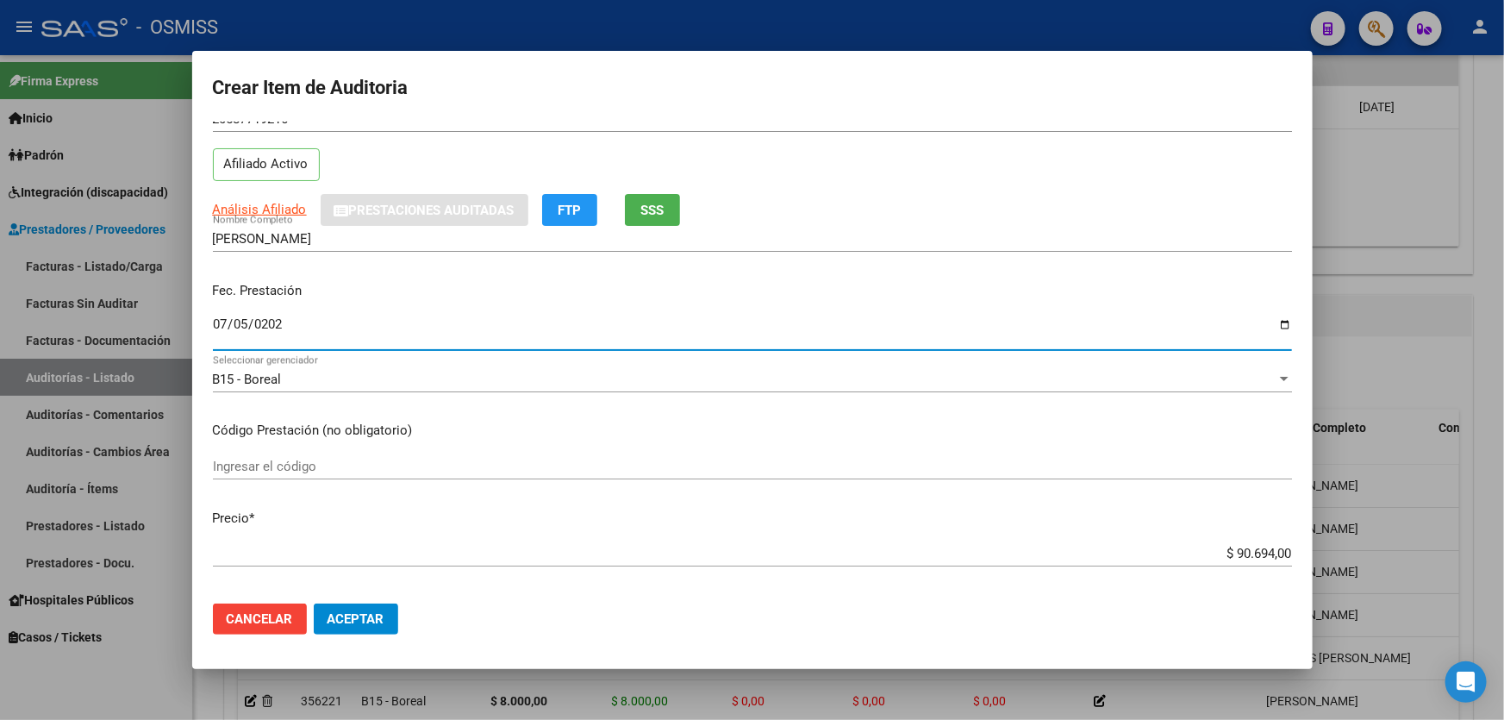
scroll to position [156, 0]
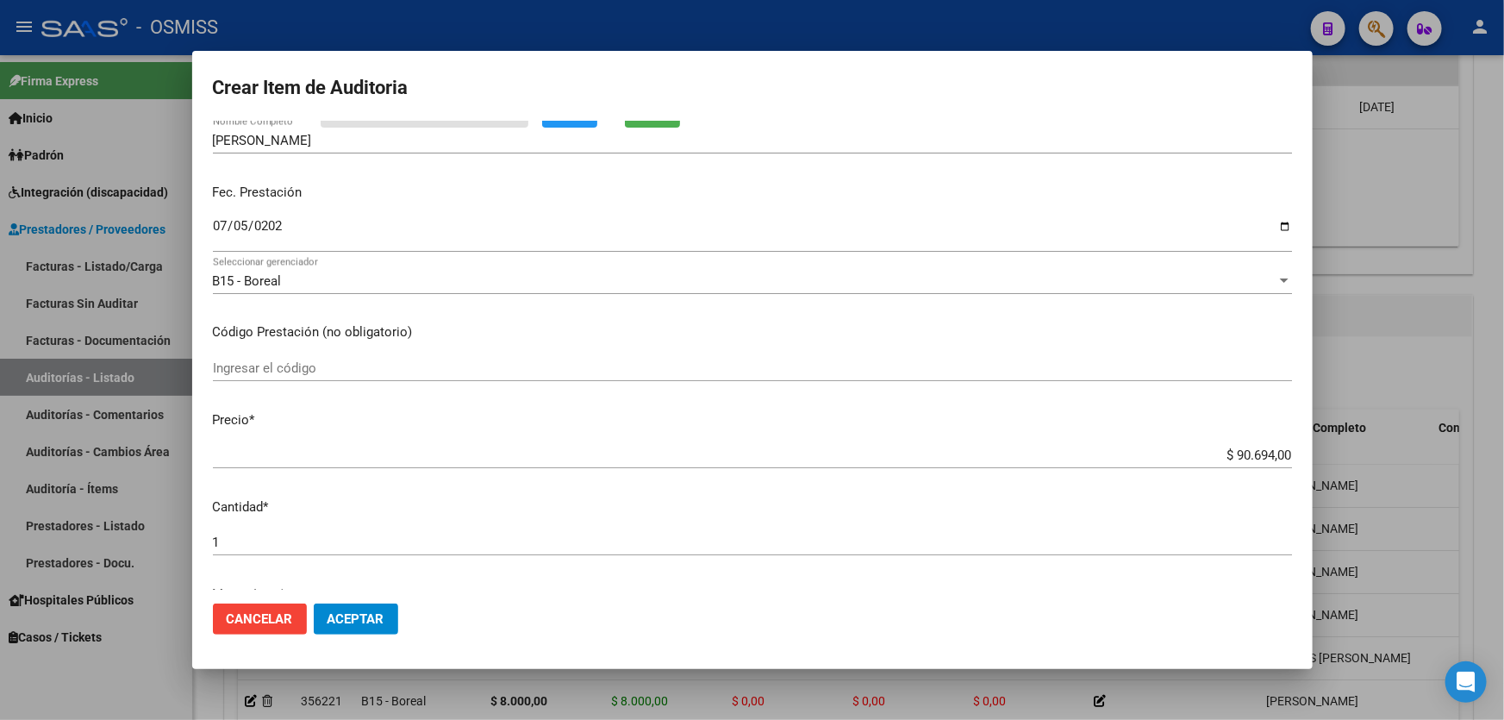
click at [1172, 462] on div "$ 90.694,00 Ingresar el precio" at bounding box center [752, 455] width 1079 height 26
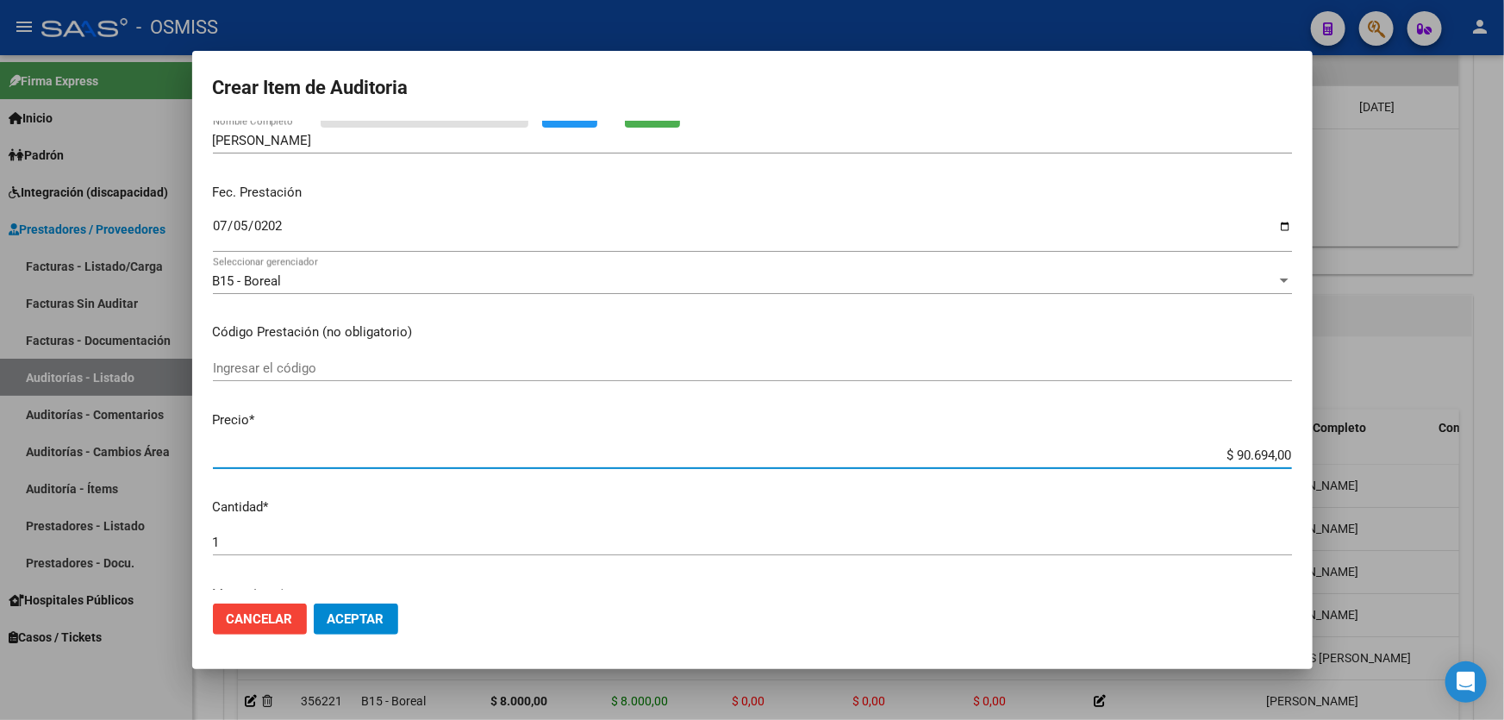
drag, startPoint x: 1171, startPoint y: 458, endPoint x: 1457, endPoint y: 461, distance: 285.3
click at [1457, 461] on div "Crear Item de Auditoria 58771921 Nro Documento 20587719216 CUIL Afiliado Activo…" at bounding box center [752, 360] width 1504 height 720
type input "$ 0,08"
type input "$ 0,80"
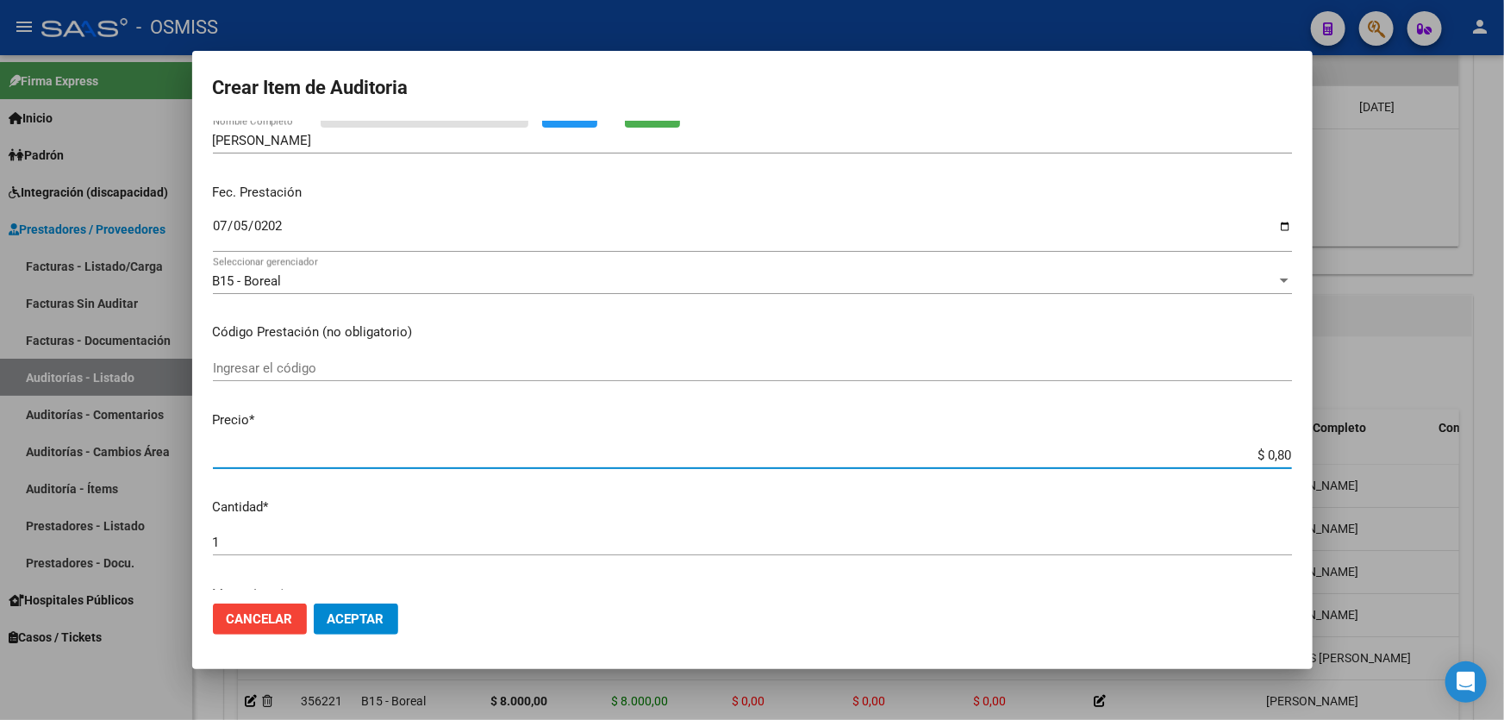
type input "$ 0,80"
type input "$ 8,00"
type input "$ 80,00"
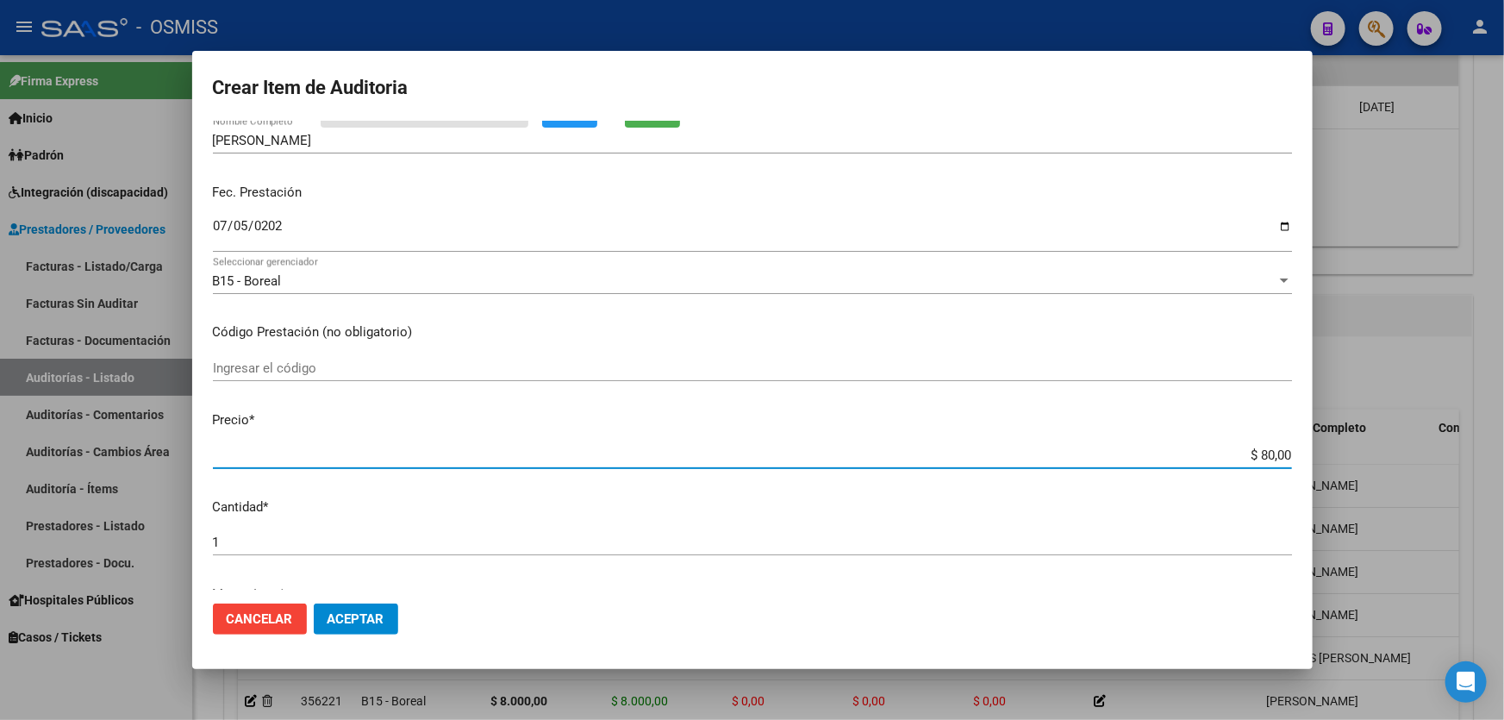
type input "$ 800,00"
type input "$ 8.000,00"
click at [386, 621] on button "Aceptar" at bounding box center [356, 618] width 84 height 31
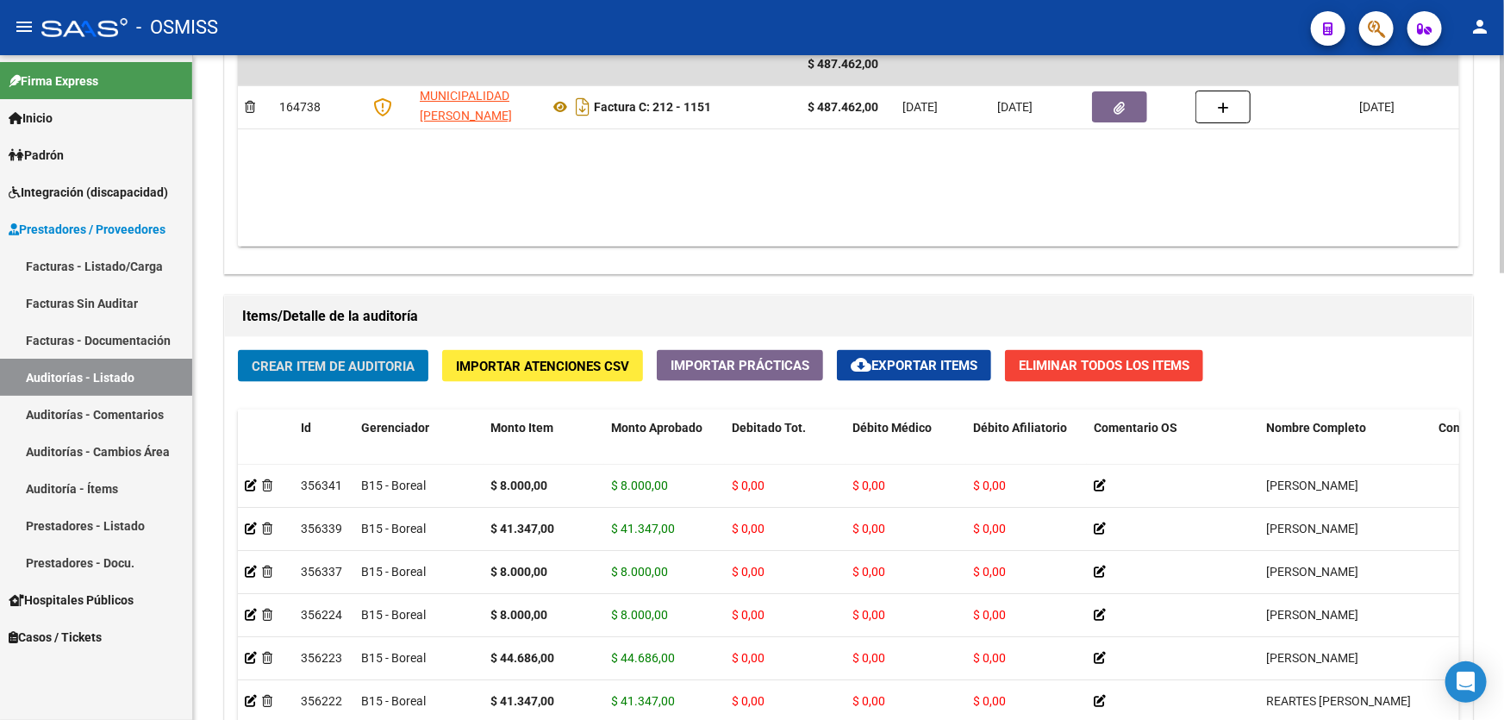
scroll to position [940, 0]
